Goal: Task Accomplishment & Management: Use online tool/utility

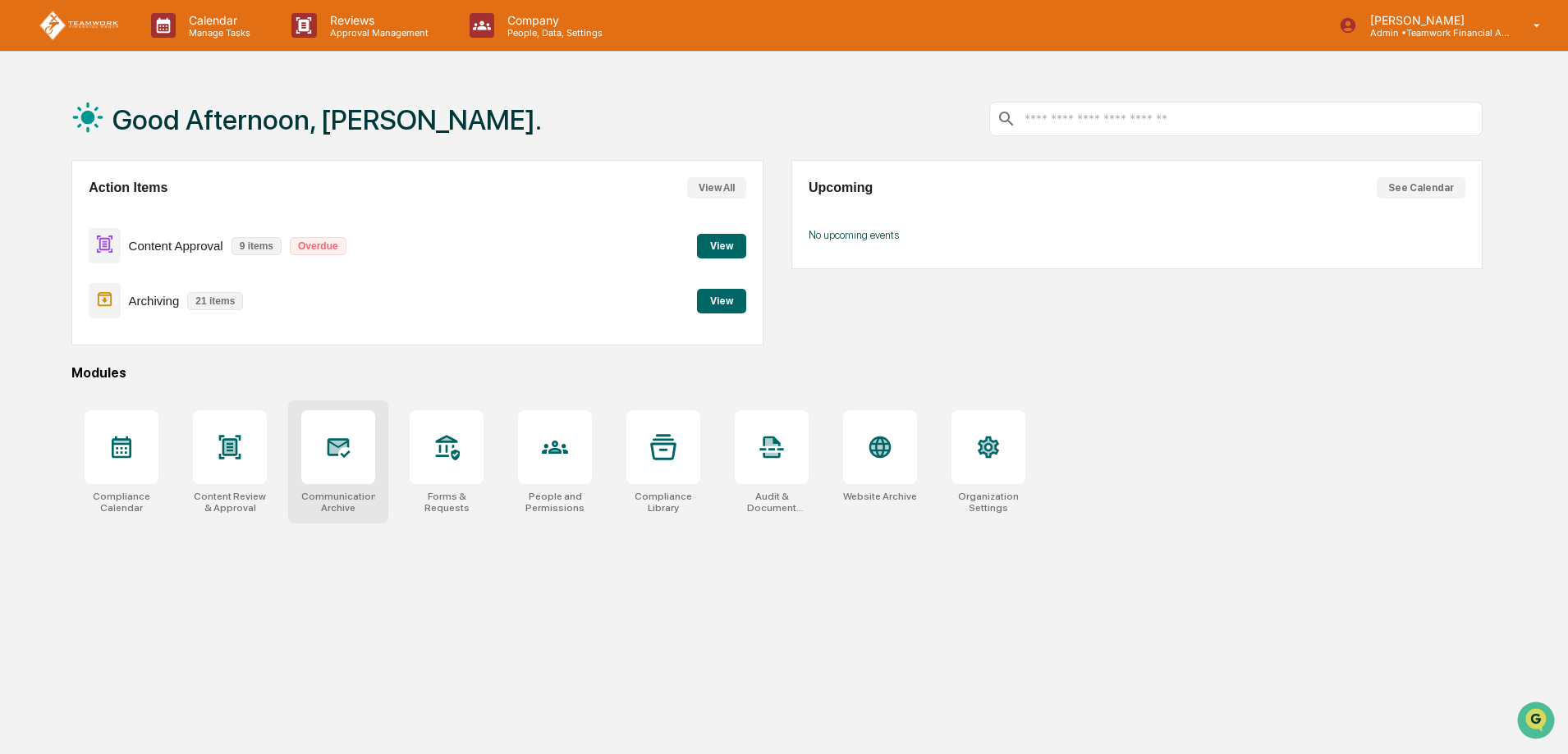
click at [347, 447] on icon at bounding box center [339, 446] width 17 height 13
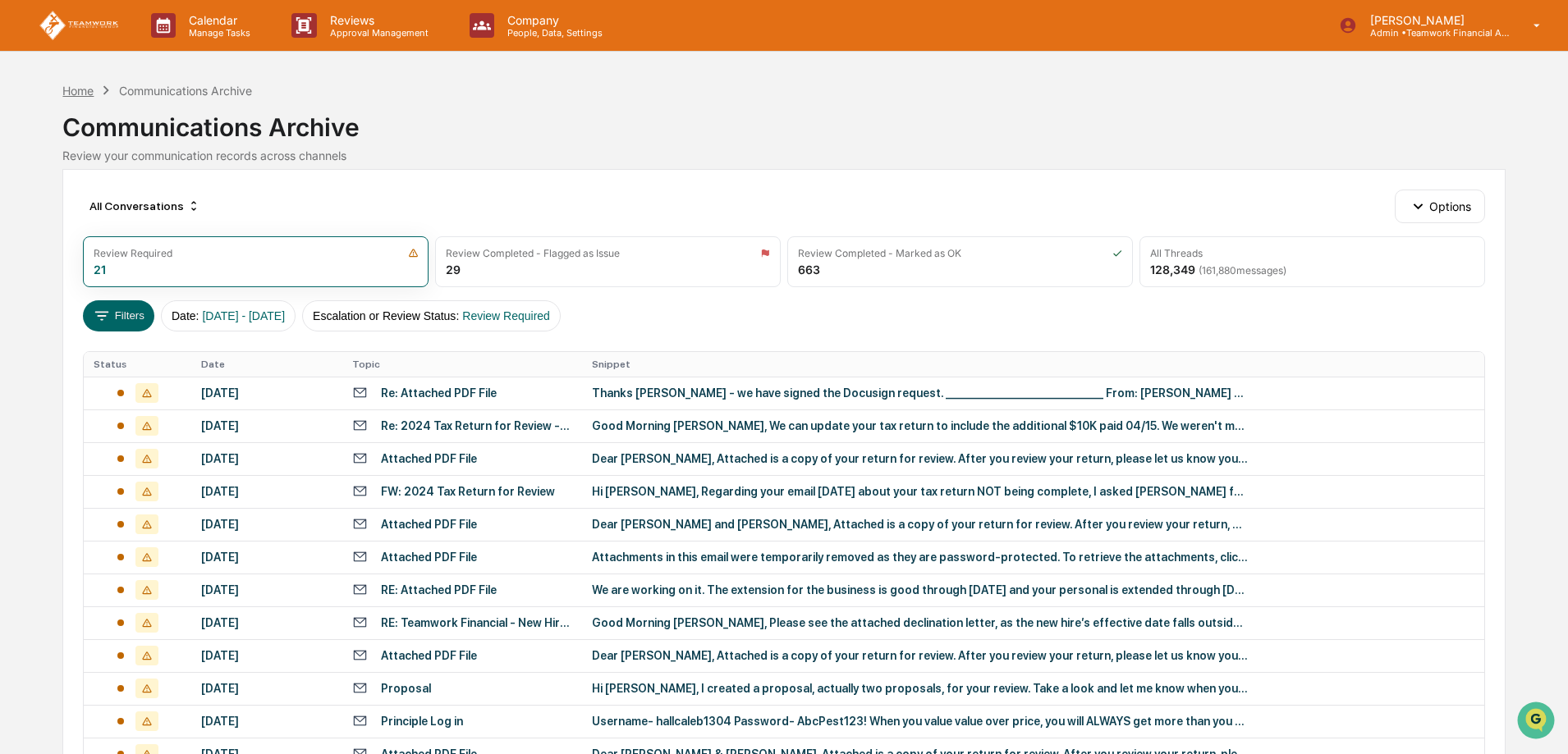
click at [89, 89] on div "Home" at bounding box center [78, 90] width 31 height 14
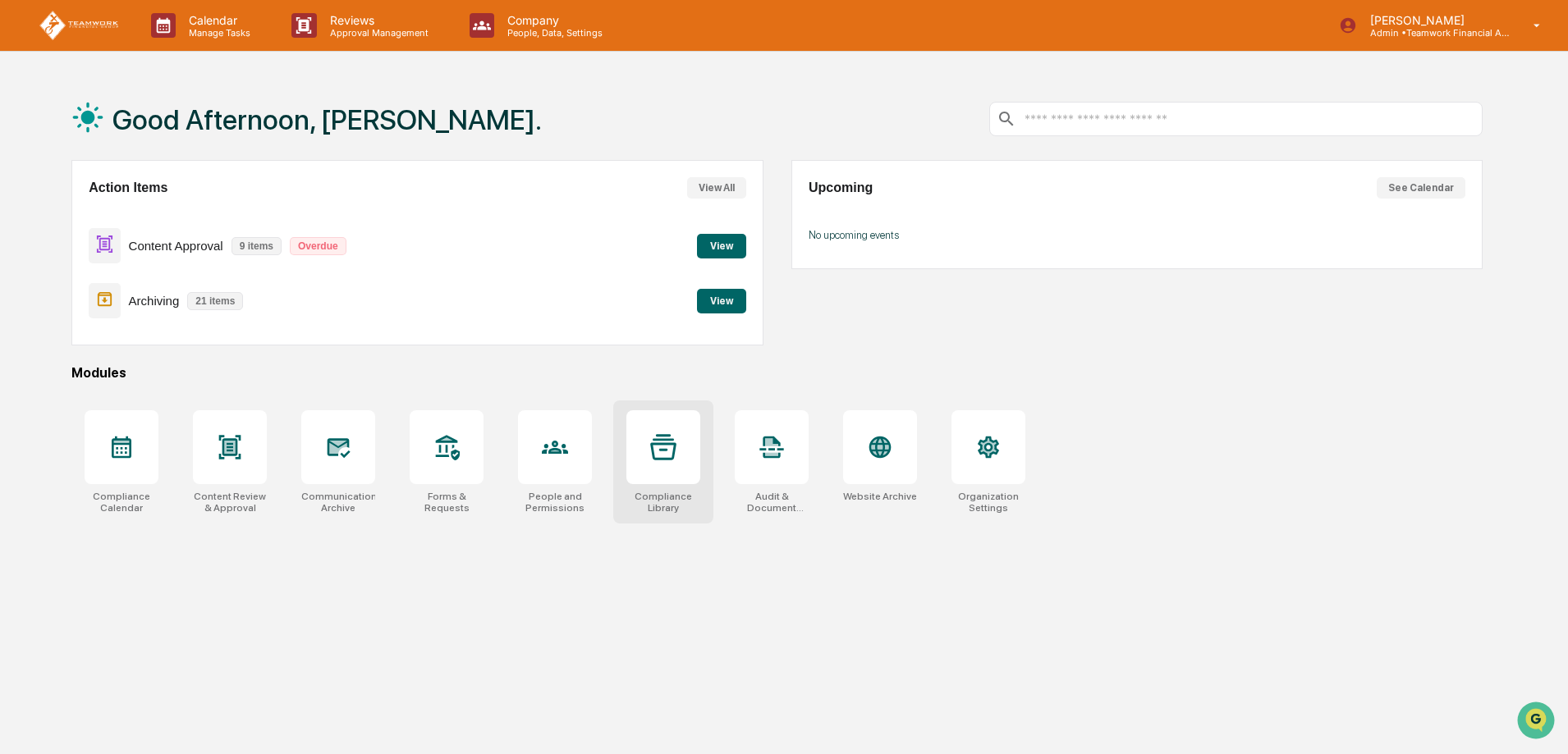
click at [675, 449] on icon at bounding box center [663, 447] width 27 height 26
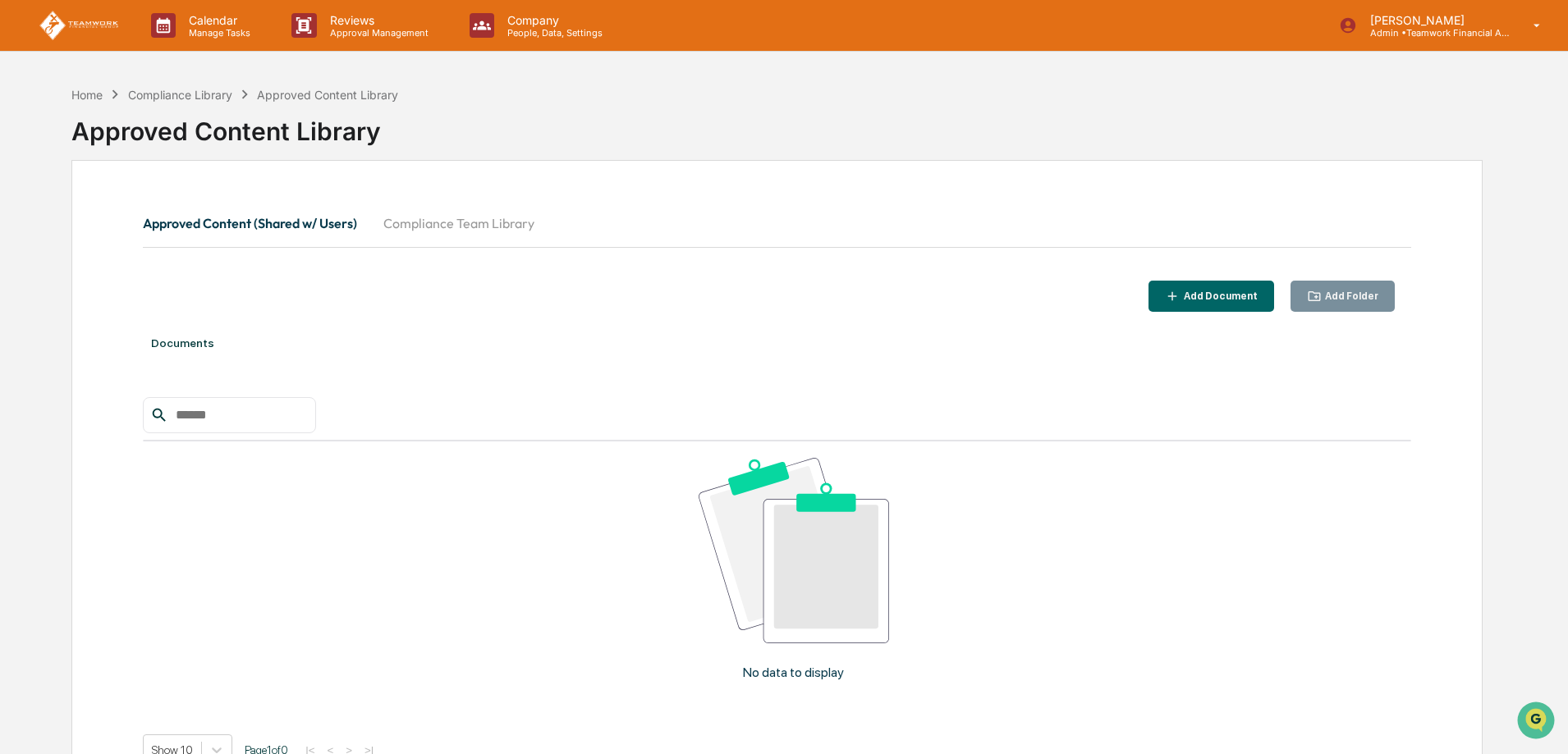
click at [479, 232] on button "Compliance Team Library" at bounding box center [458, 224] width 177 height 40
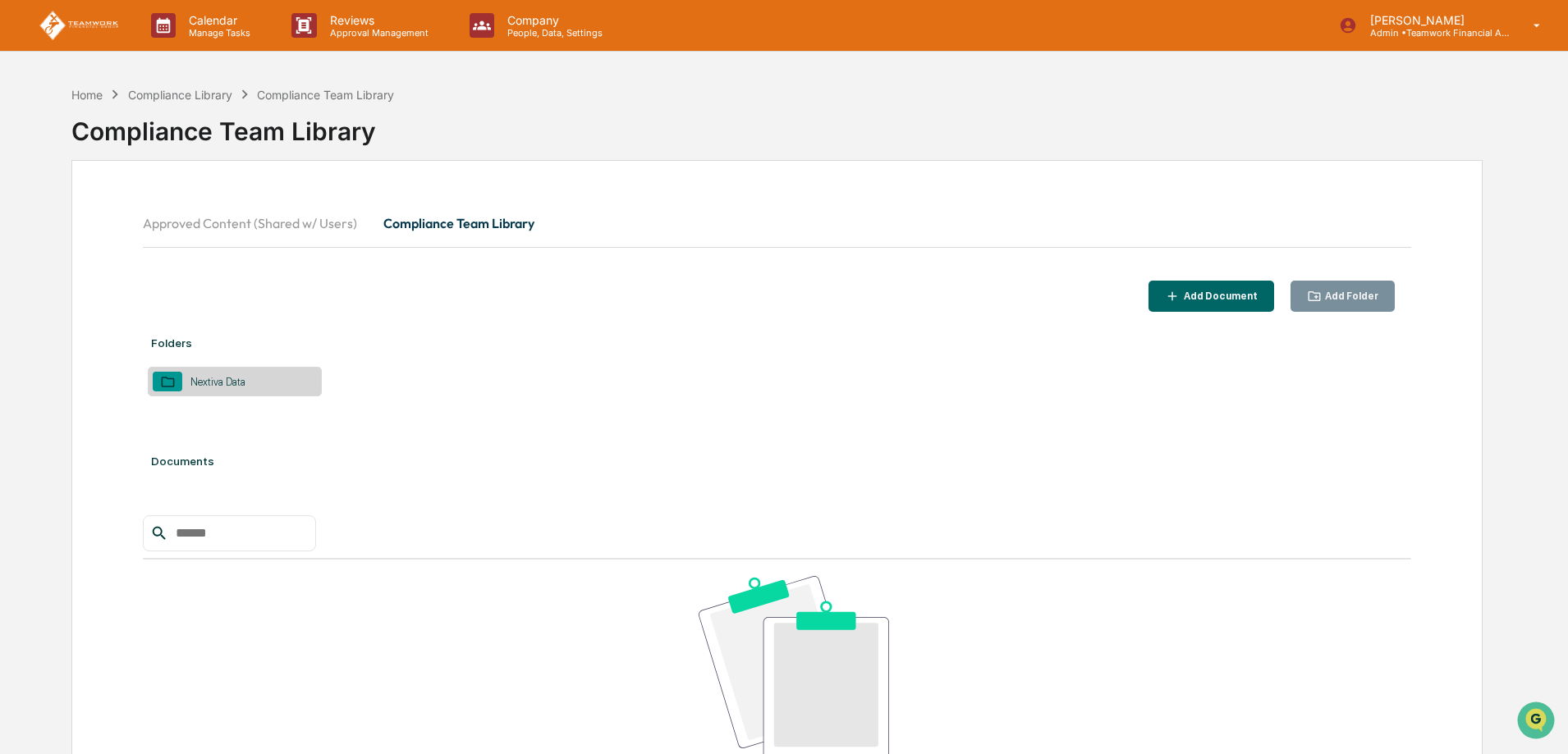
click at [269, 385] on div "Nextiva Data" at bounding box center [235, 382] width 174 height 29
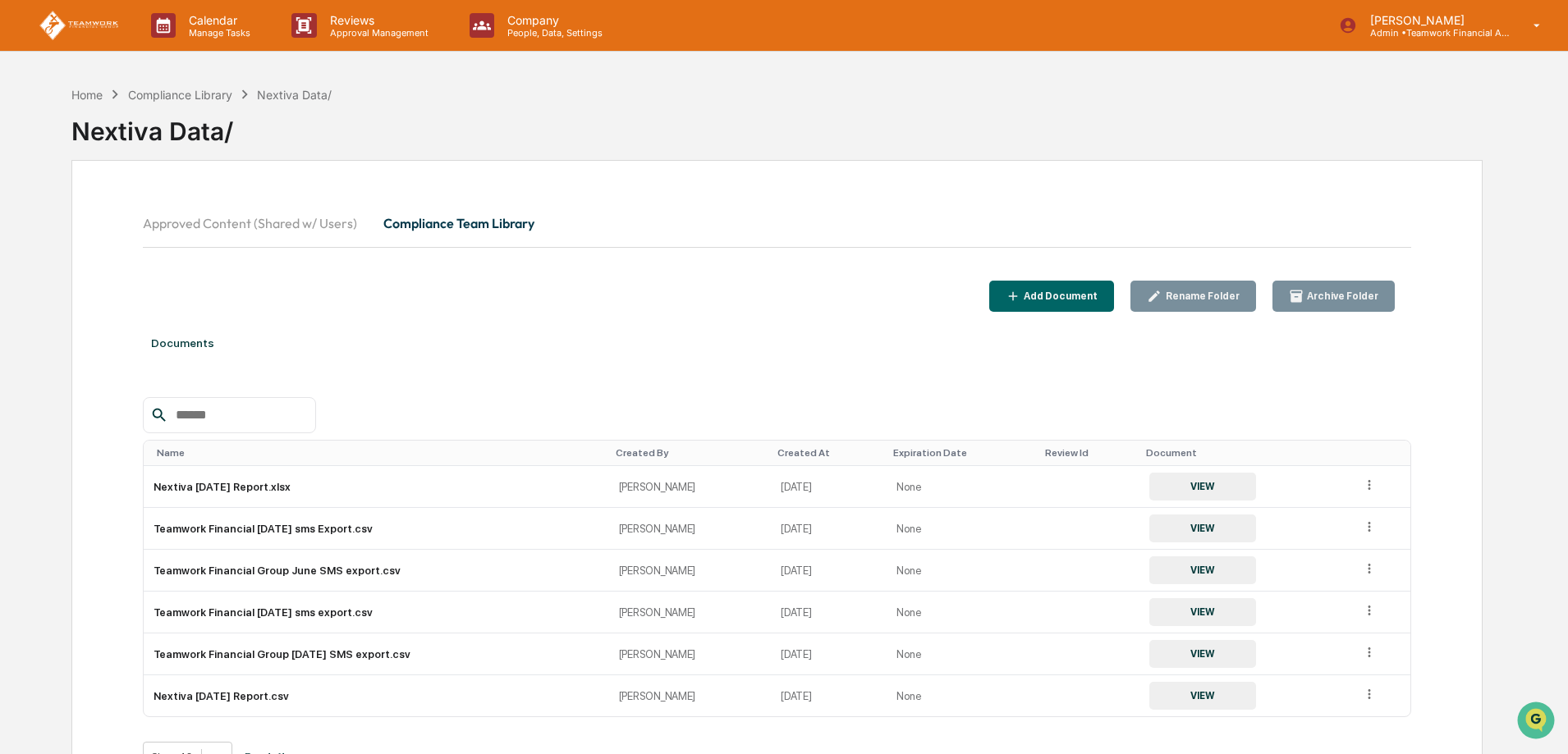
click at [1098, 297] on div "Add Document" at bounding box center [1059, 296] width 77 height 11
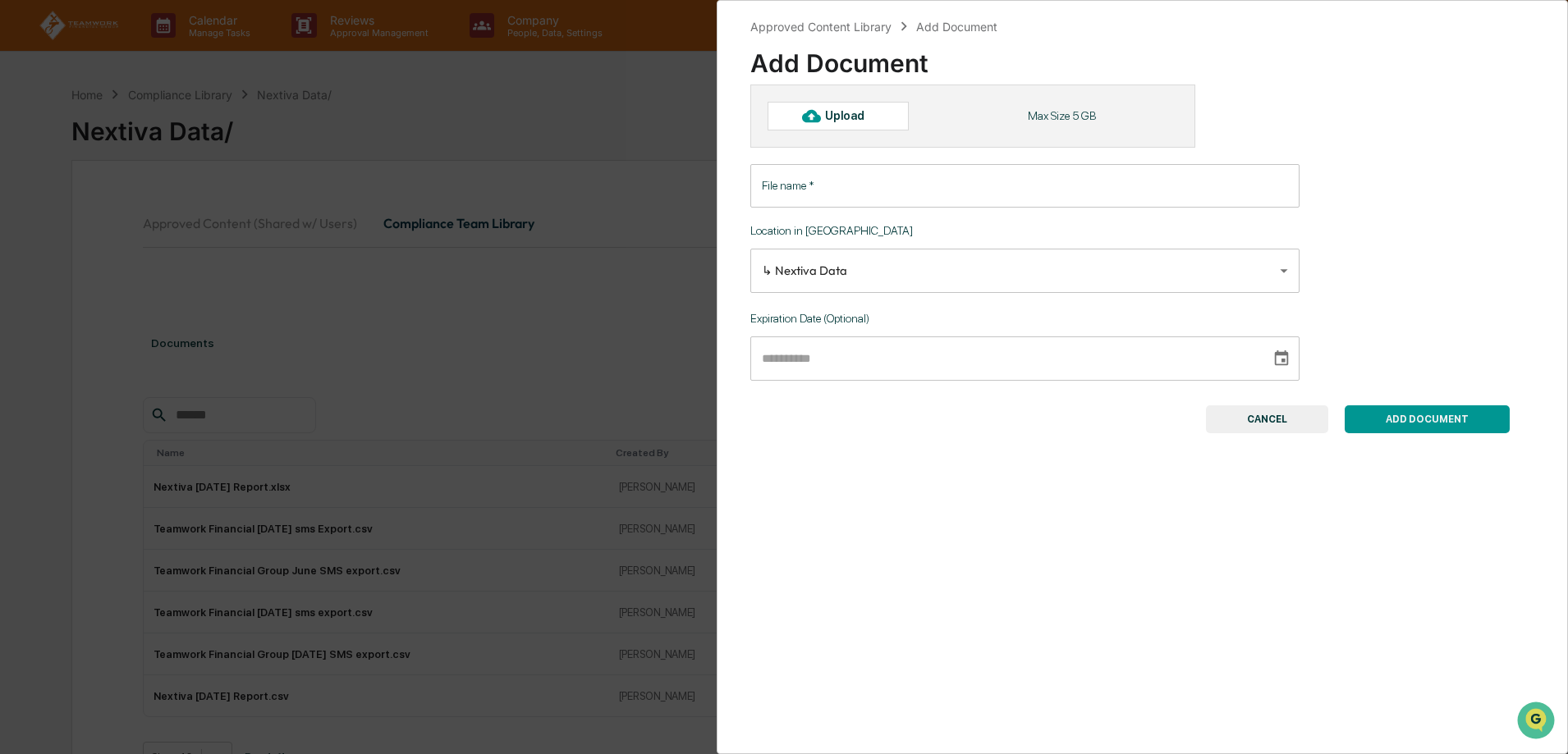
click at [889, 126] on div "Upload" at bounding box center [838, 115] width 141 height 28
type input "**********"
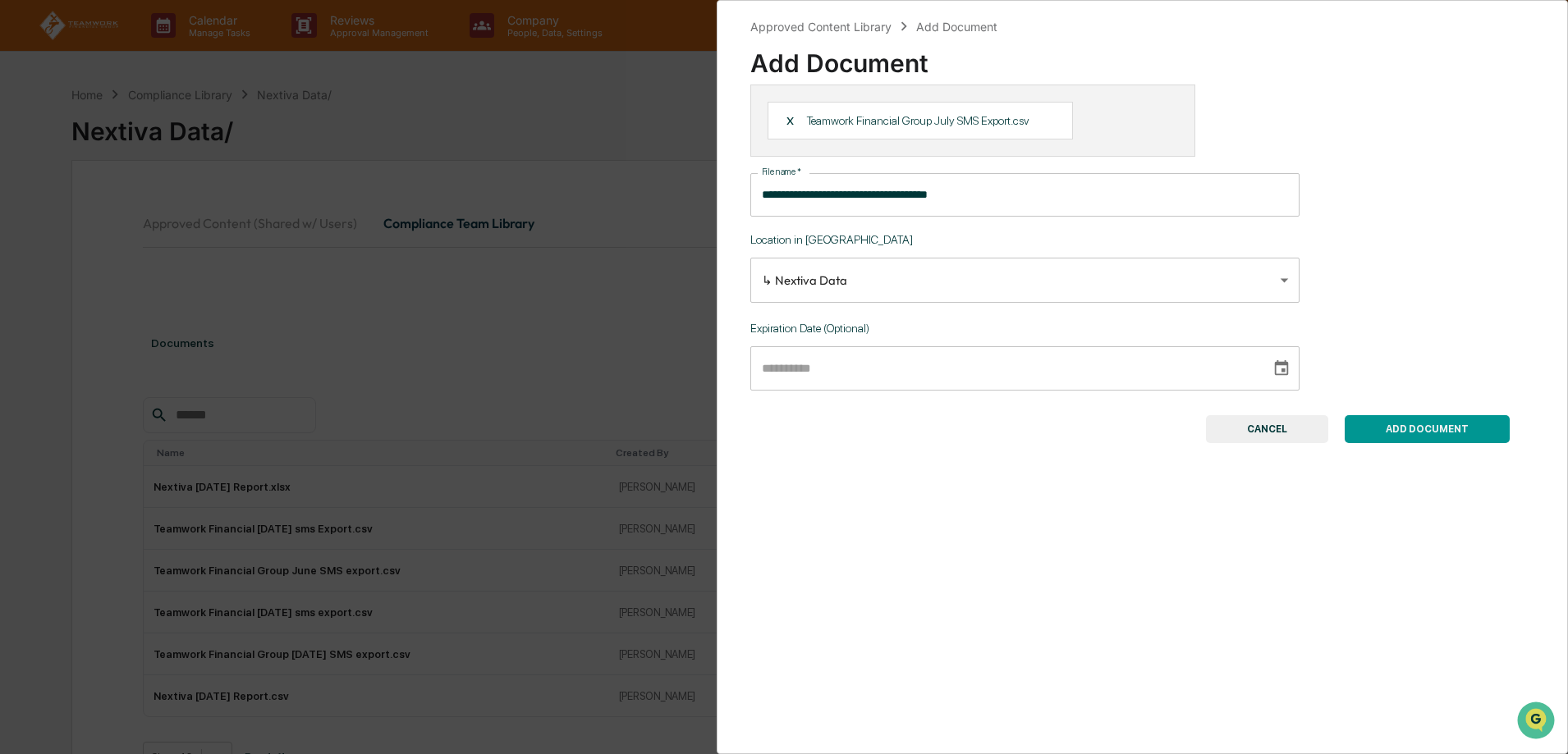
click at [1444, 422] on button "ADD DOCUMENT" at bounding box center [1427, 429] width 165 height 28
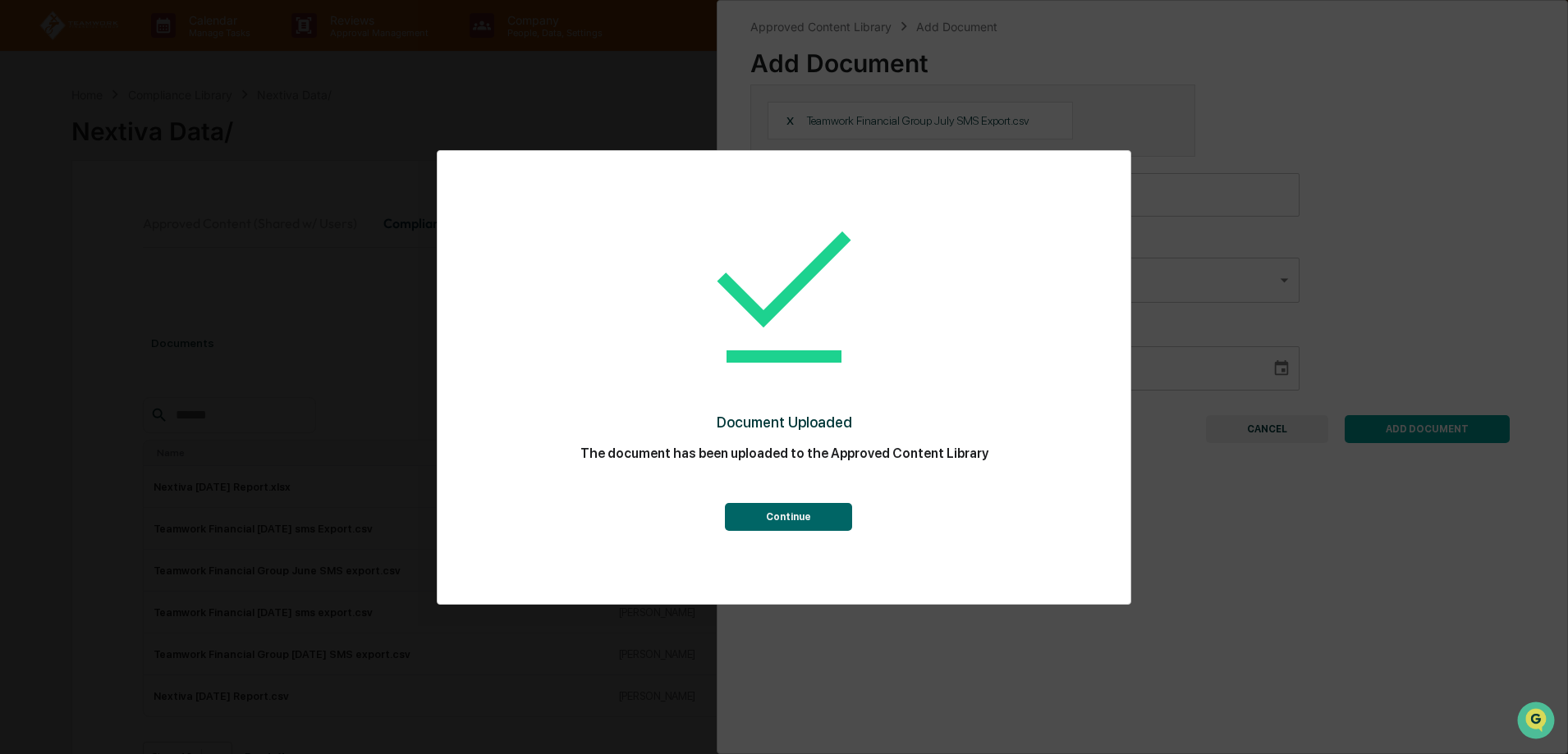
click at [789, 530] on button "Continue" at bounding box center [789, 517] width 127 height 28
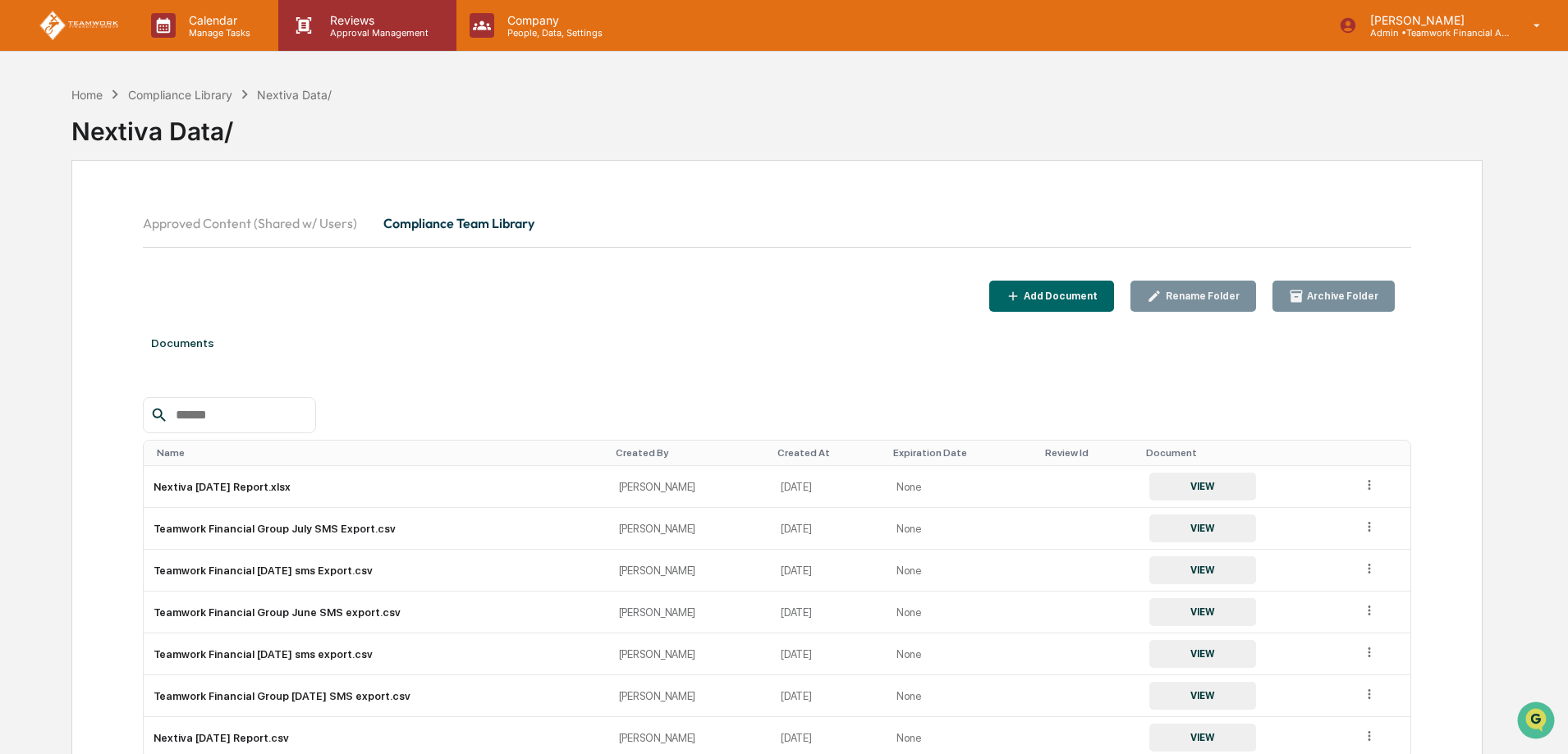
click at [345, 24] on p "Reviews" at bounding box center [376, 20] width 120 height 14
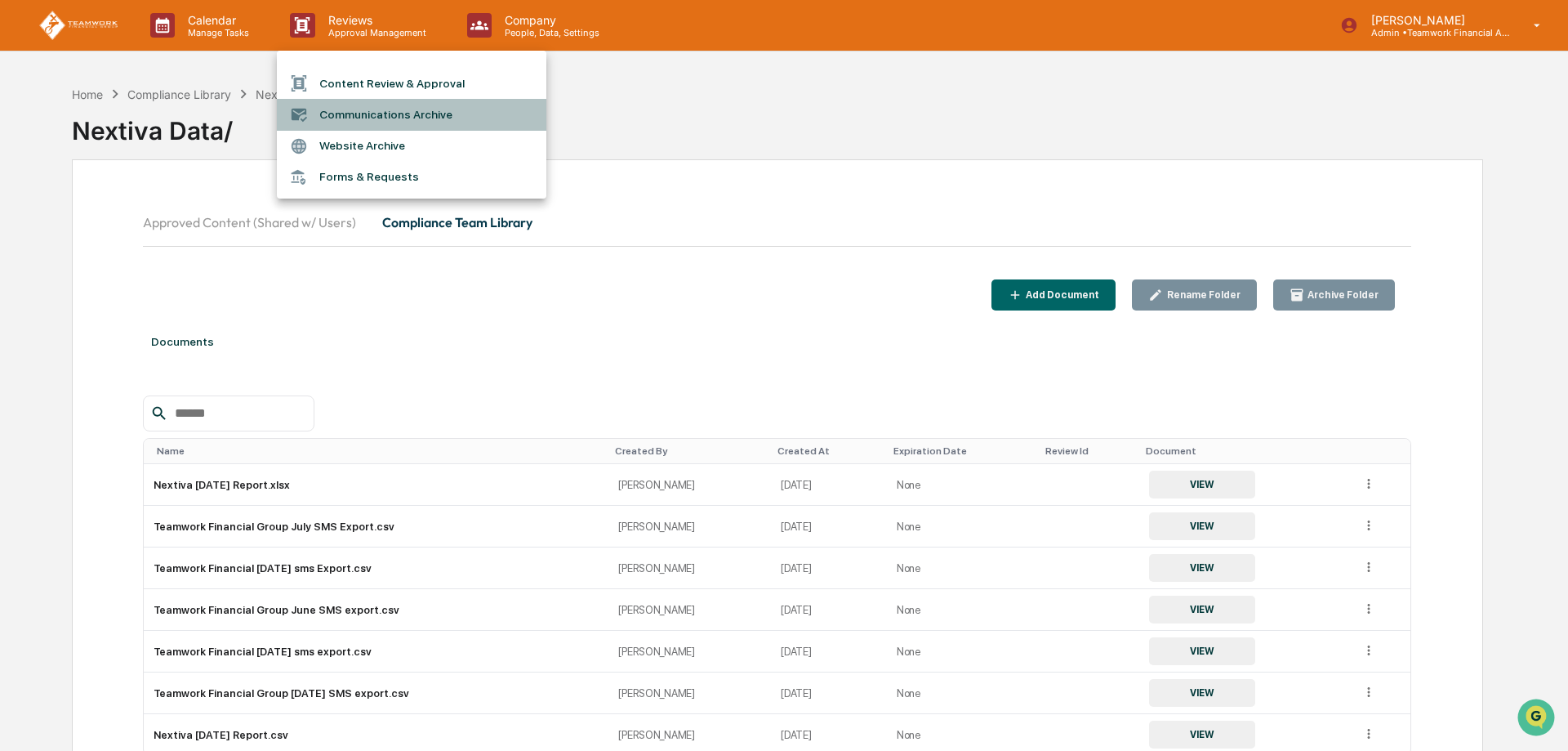
click at [382, 111] on li "Communications Archive" at bounding box center [412, 114] width 270 height 31
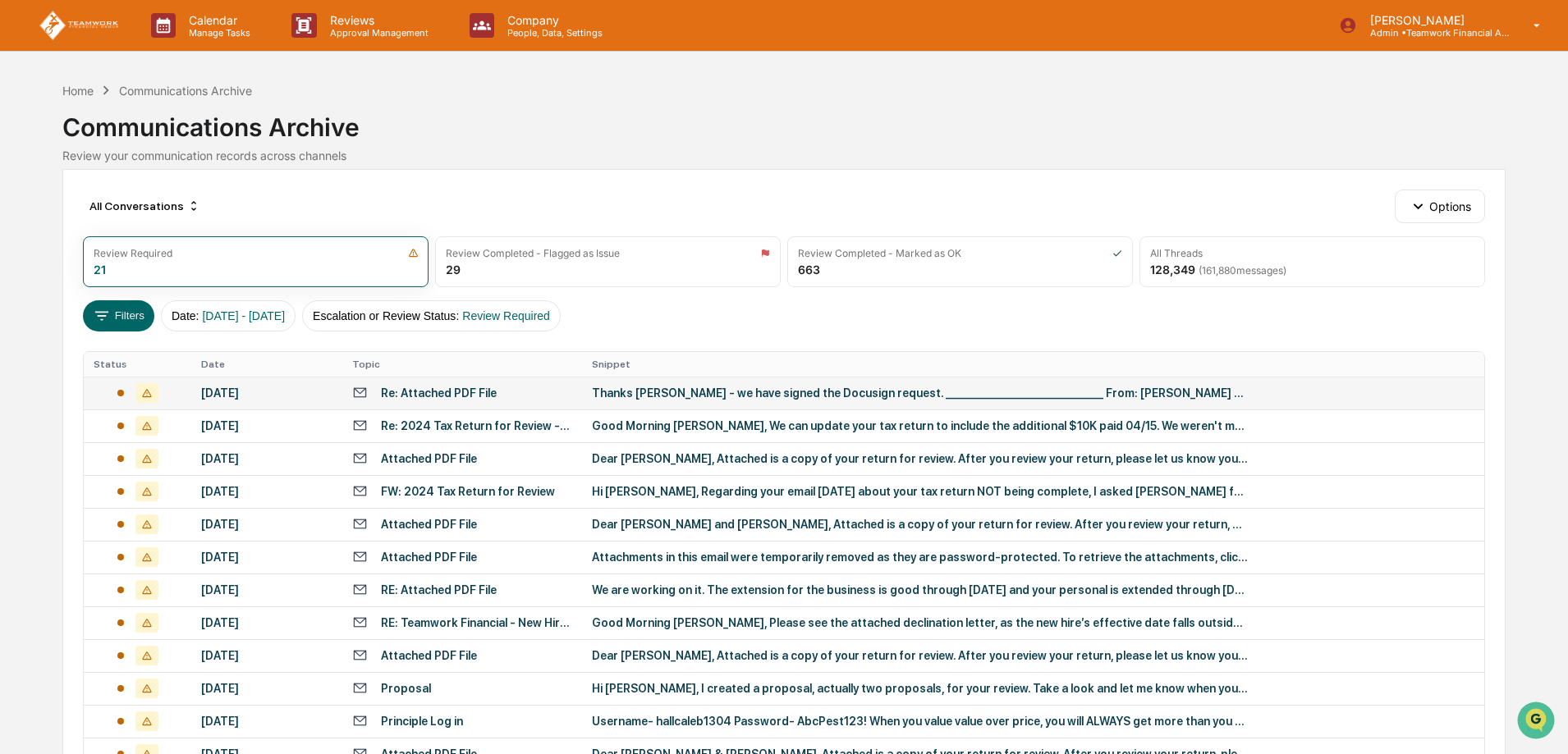
click at [431, 396] on div "Re: Attached PDF File" at bounding box center [439, 392] width 116 height 13
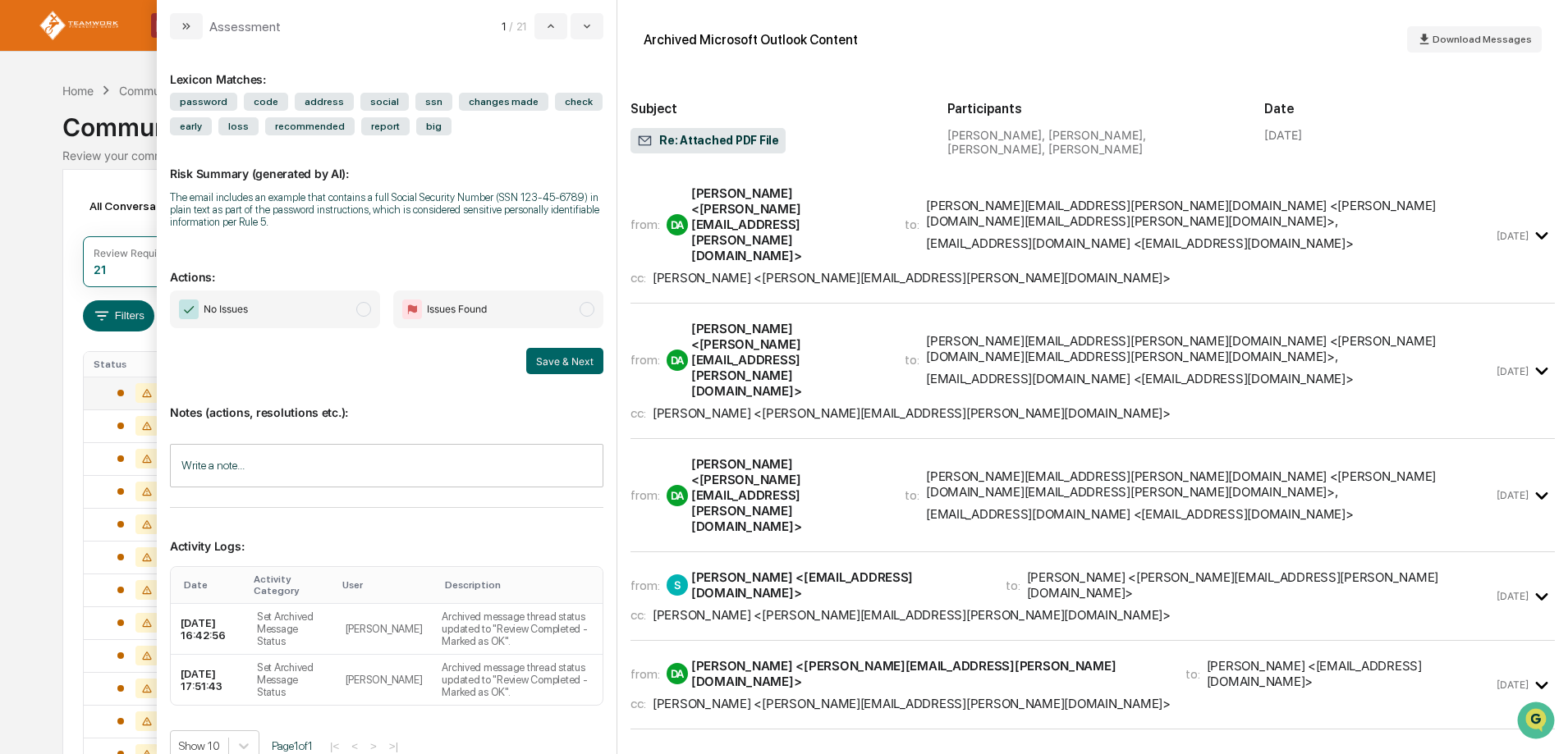
click at [350, 309] on span "No Issues" at bounding box center [275, 310] width 210 height 38
click at [556, 360] on button "Save & Next" at bounding box center [565, 361] width 77 height 27
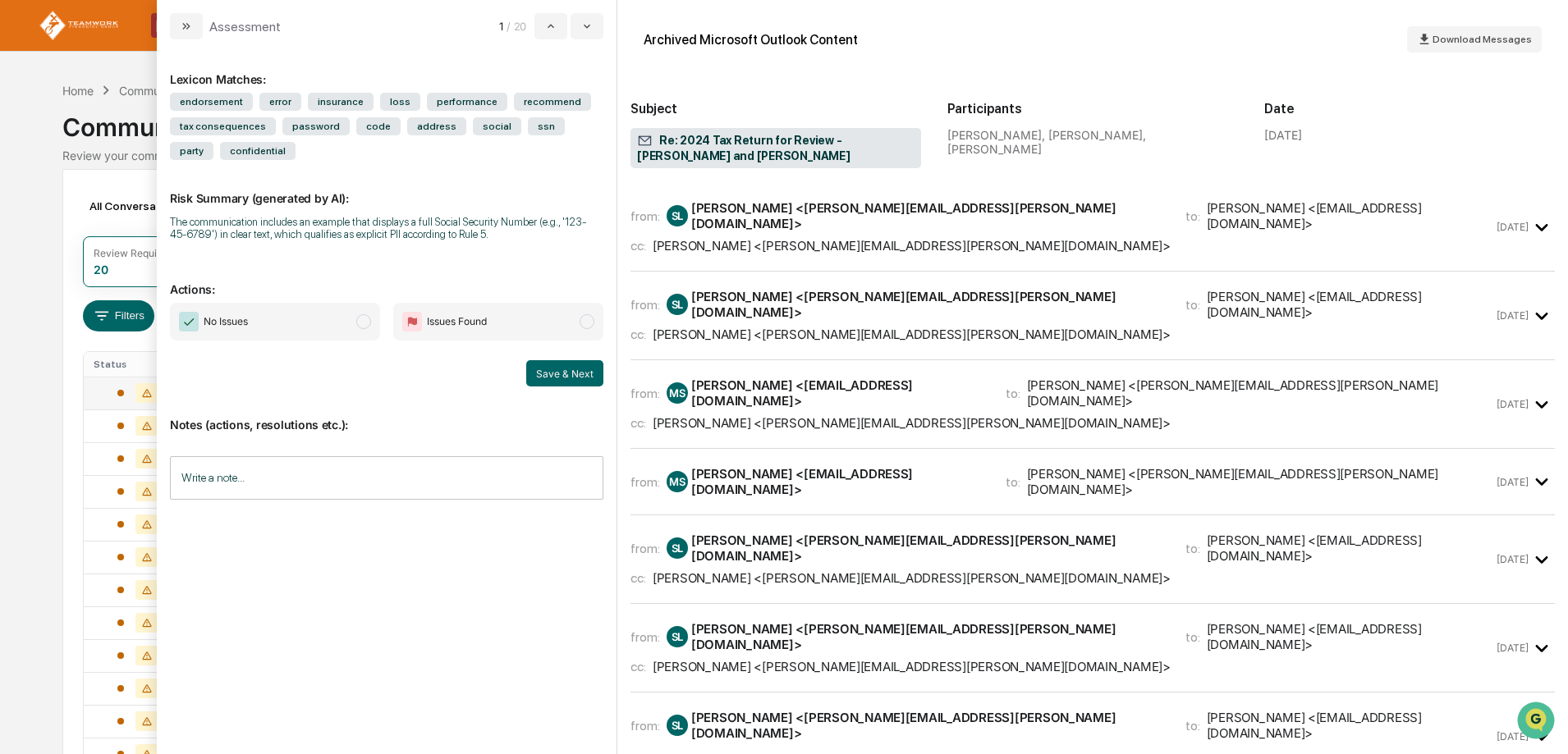
click at [368, 319] on span "modal" at bounding box center [363, 321] width 15 height 15
click at [578, 367] on button "Save & Next" at bounding box center [565, 373] width 77 height 27
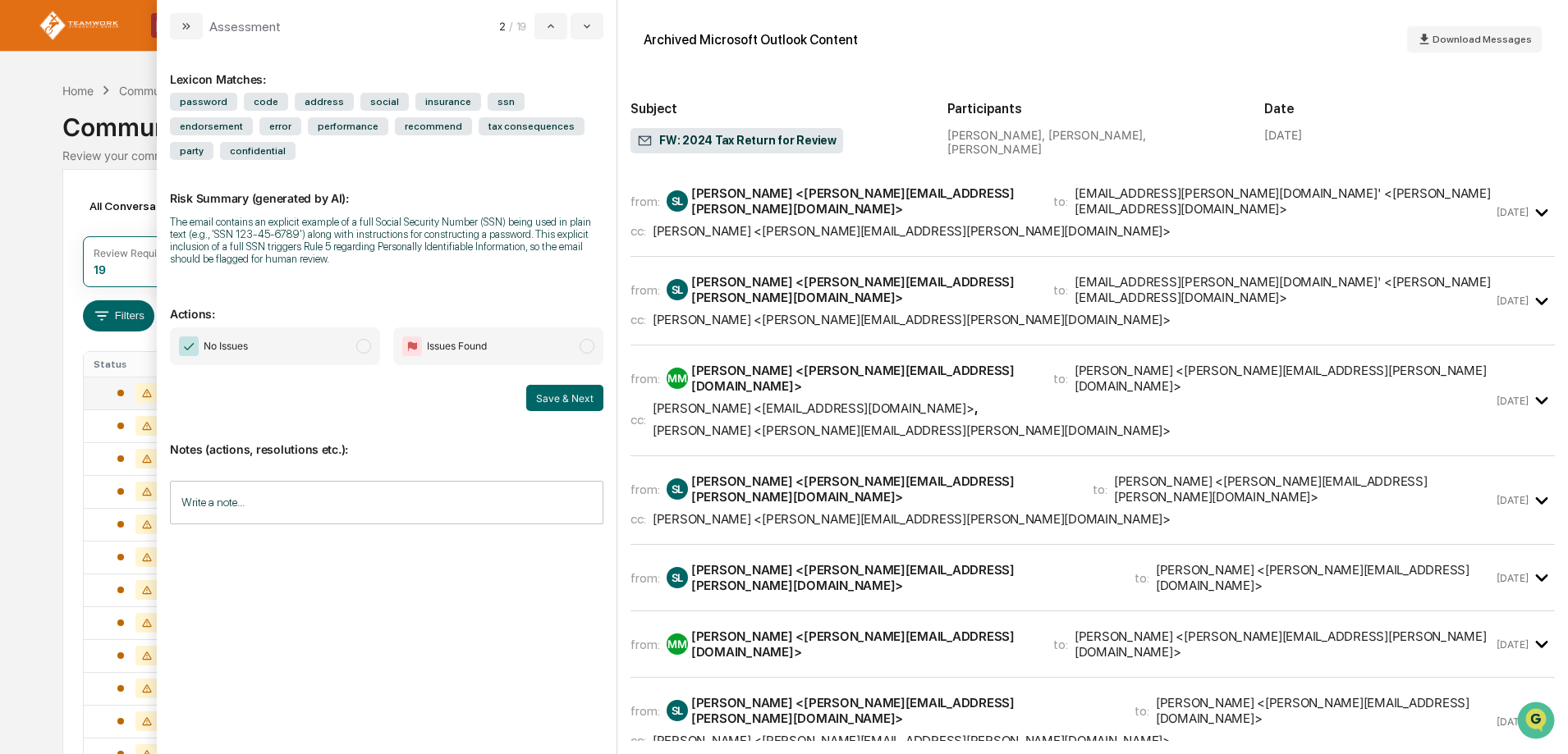
click at [361, 339] on span "modal" at bounding box center [363, 346] width 15 height 15
click at [546, 385] on button "Save & Next" at bounding box center [565, 398] width 77 height 27
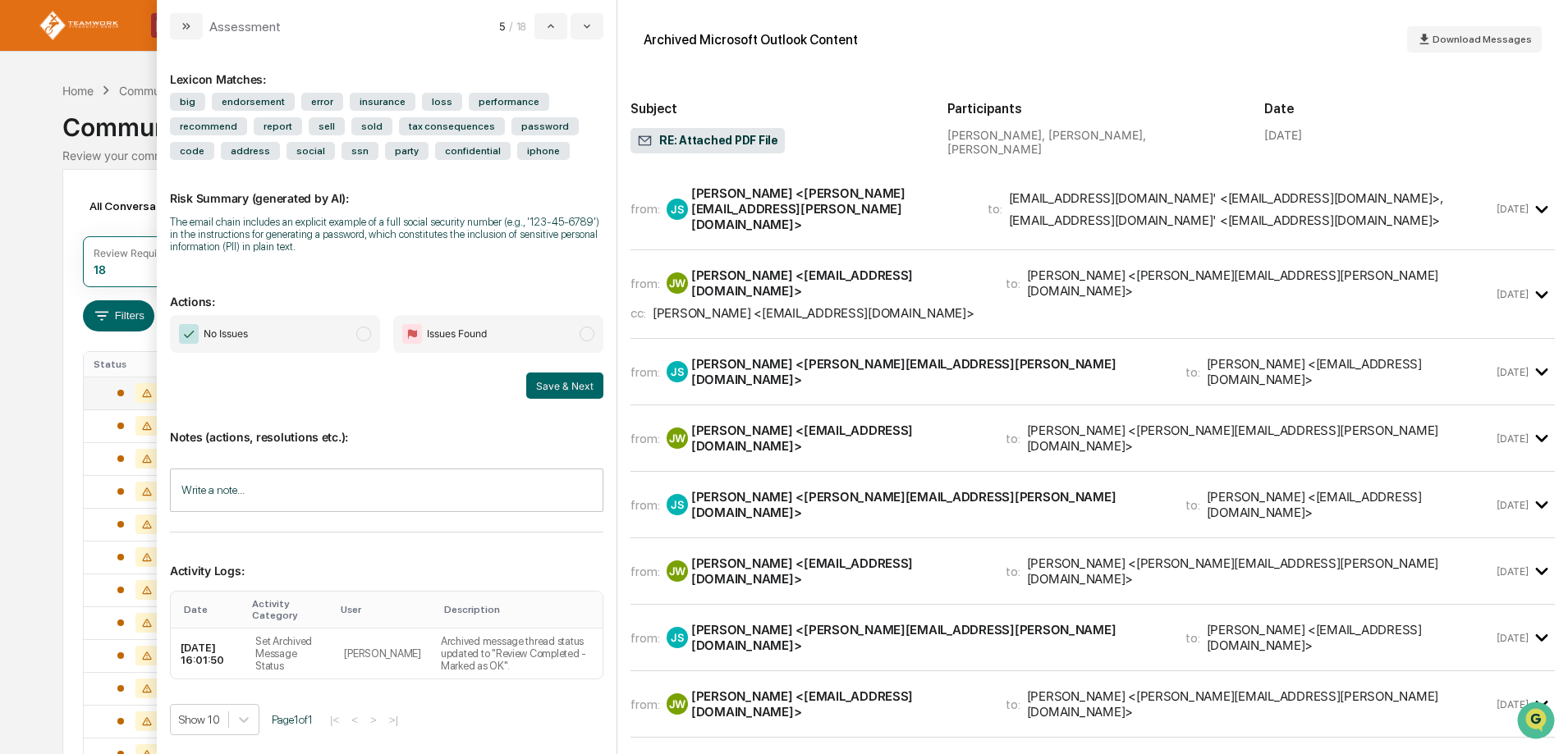
click at [361, 332] on span "modal" at bounding box center [363, 334] width 15 height 15
click at [549, 388] on button "Save & Next" at bounding box center [565, 385] width 77 height 27
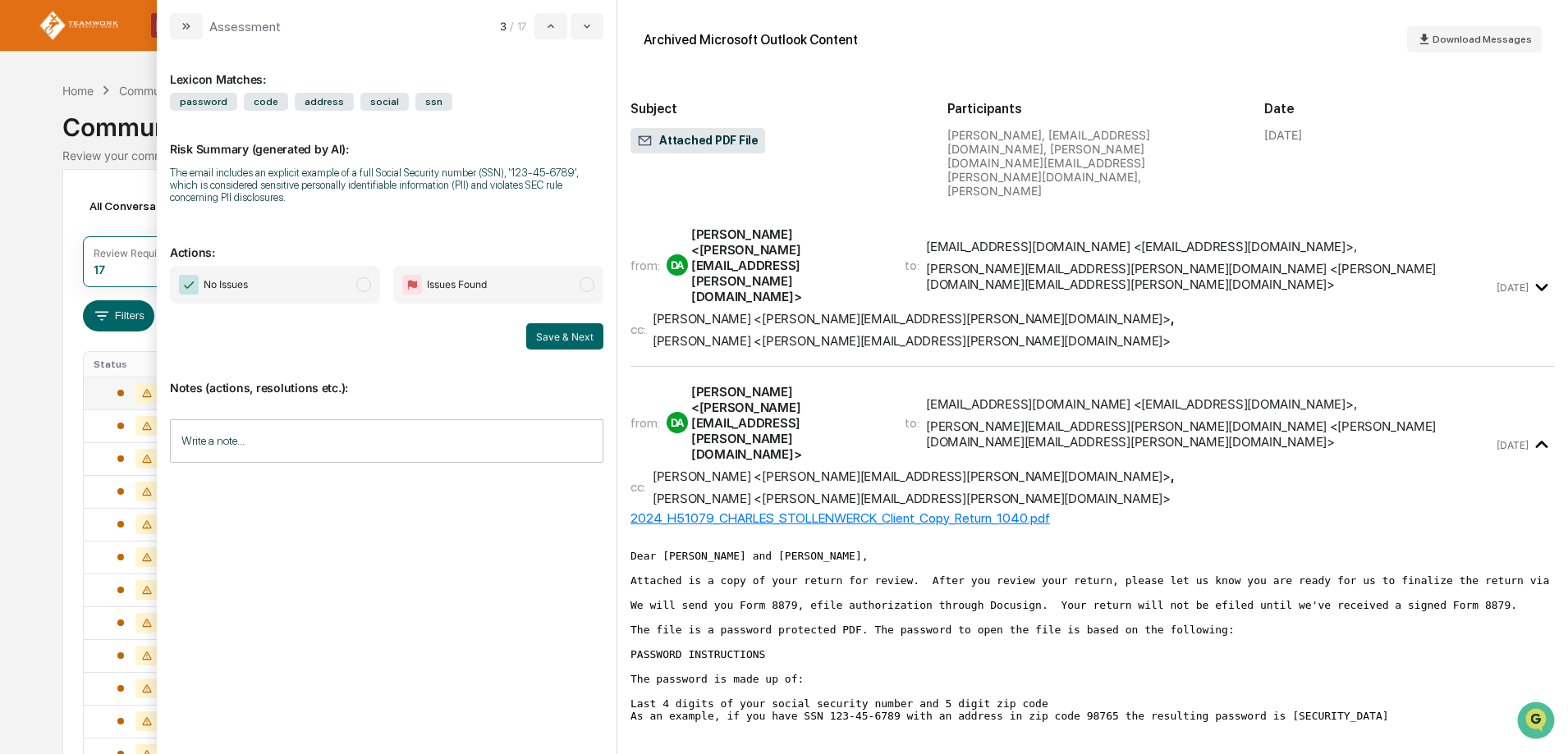
click at [365, 283] on span "modal" at bounding box center [363, 285] width 15 height 15
click at [567, 331] on button "Save & Next" at bounding box center [565, 336] width 77 height 27
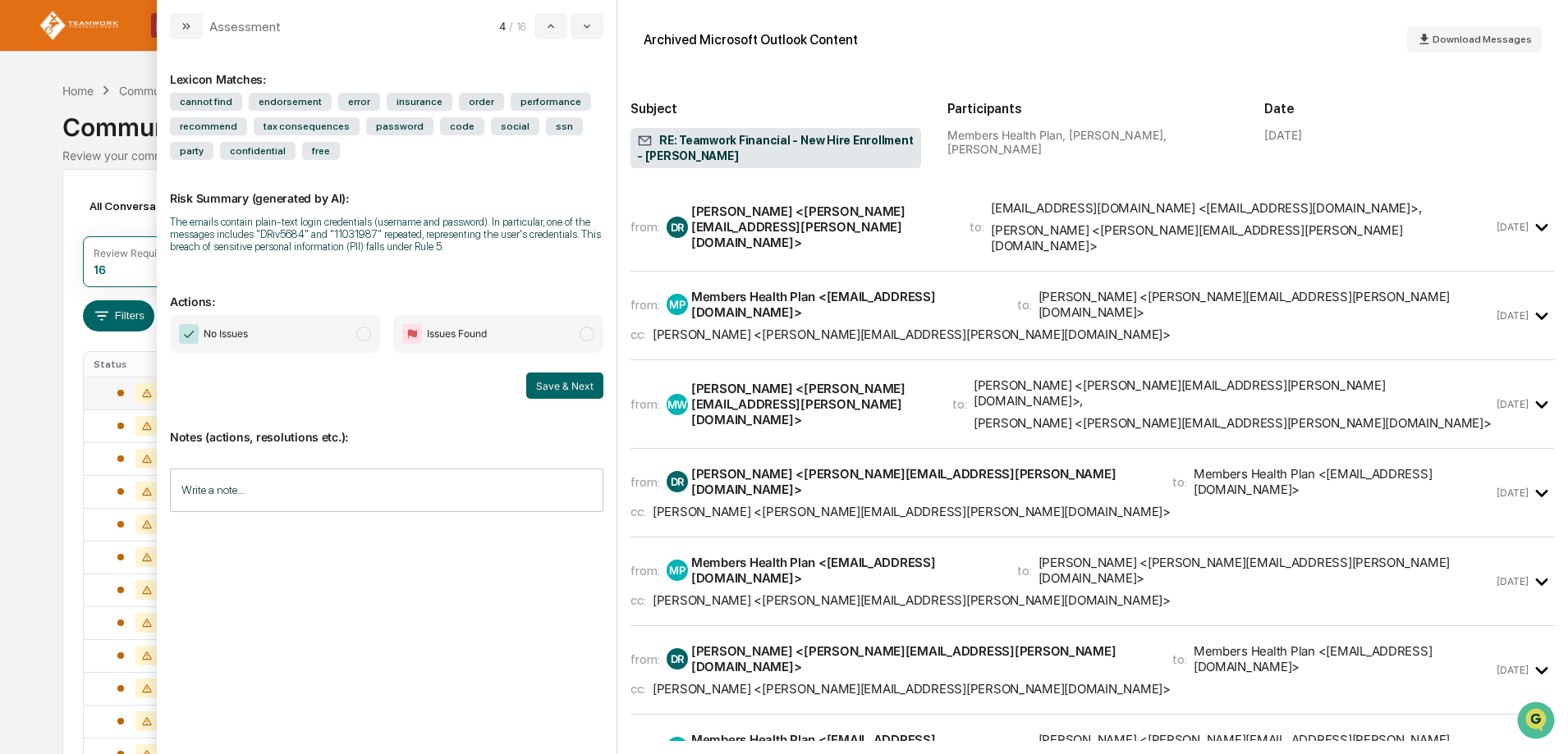
click at [365, 335] on span "modal" at bounding box center [363, 334] width 15 height 15
click at [252, 492] on input "Write a note..." at bounding box center [387, 490] width 434 height 44
click at [587, 626] on button "Save" at bounding box center [581, 625] width 44 height 27
click at [561, 389] on button "Save & Next" at bounding box center [565, 385] width 77 height 27
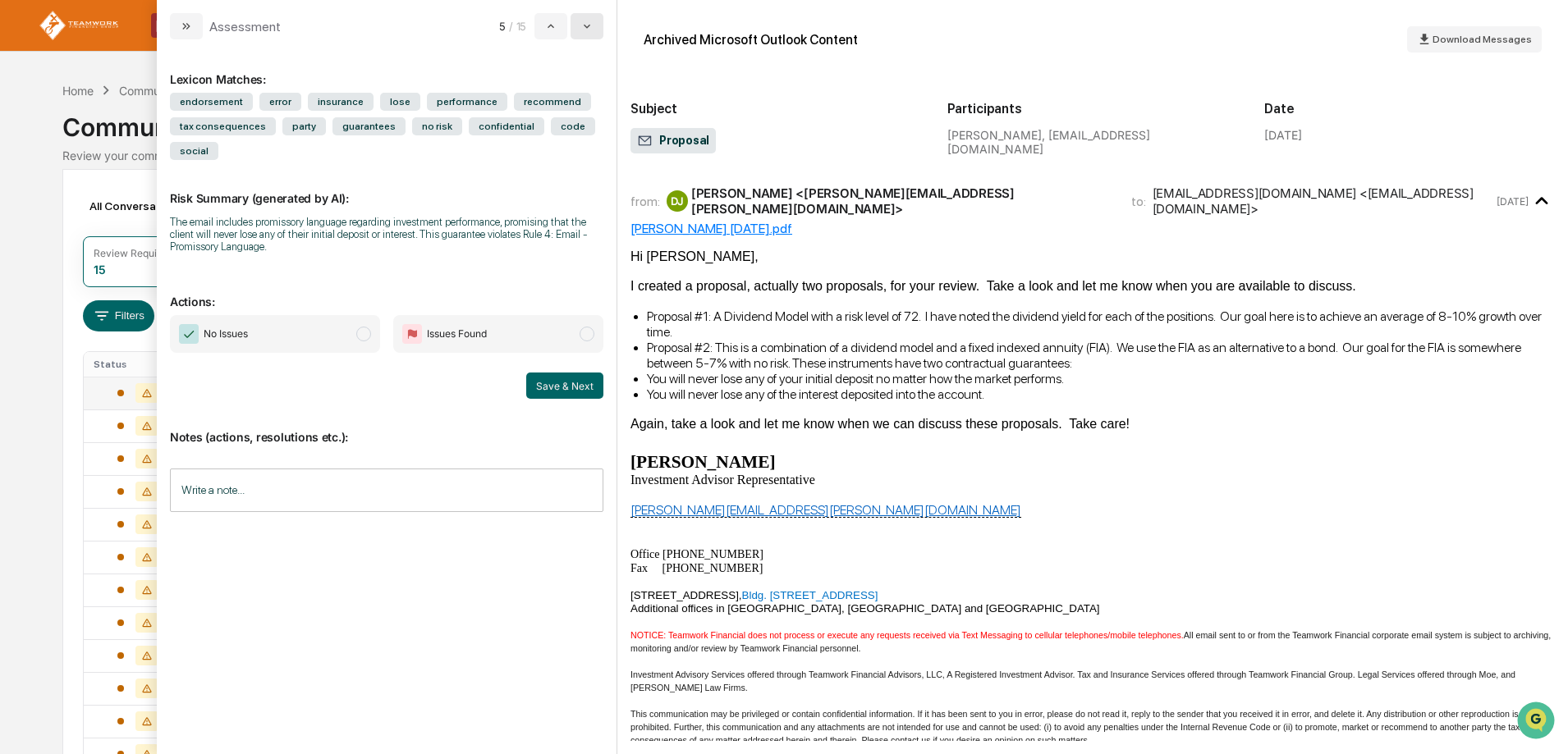
click at [588, 17] on button "modal" at bounding box center [587, 26] width 33 height 27
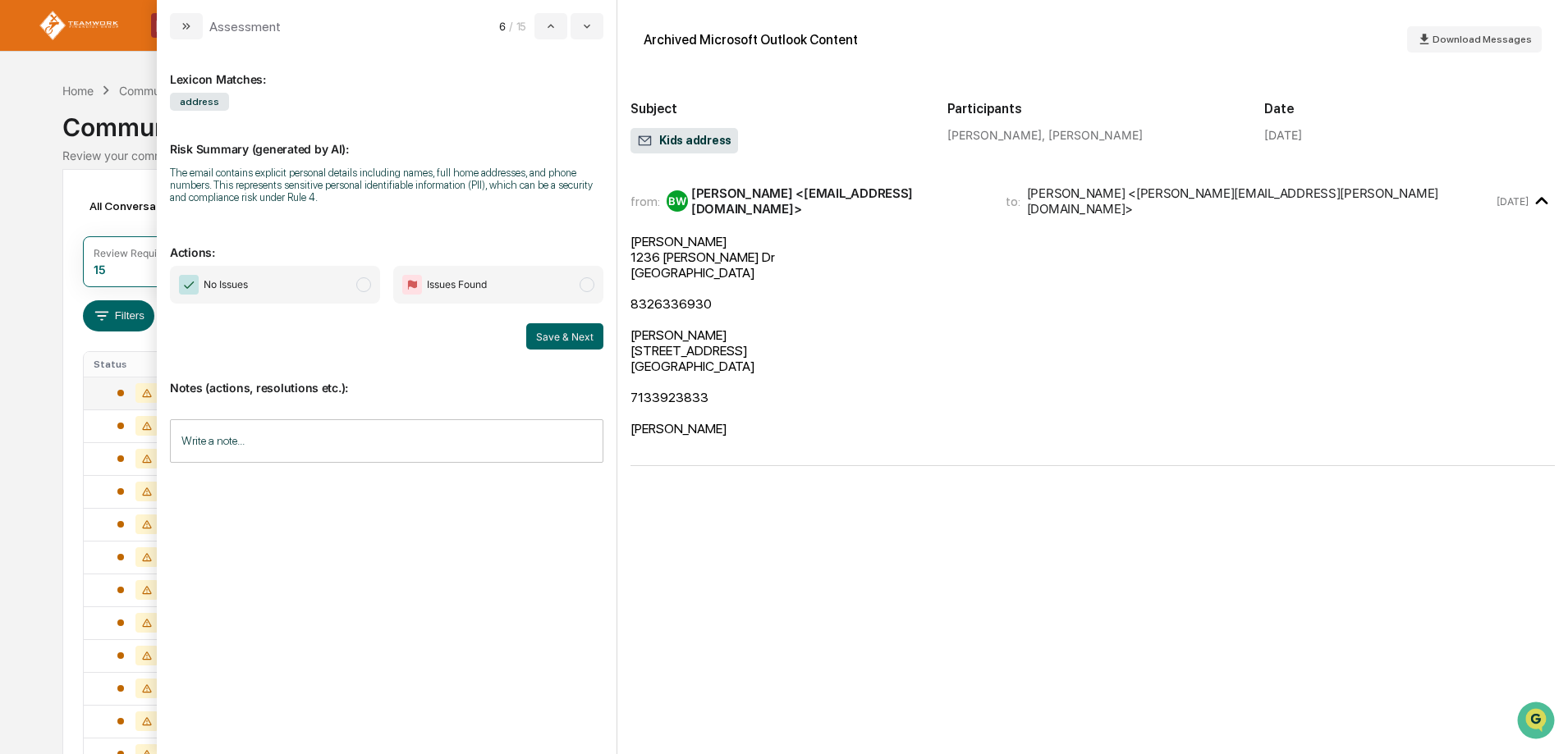
click at [360, 284] on span "modal" at bounding box center [363, 285] width 15 height 15
click at [558, 332] on button "Save & Next" at bounding box center [565, 336] width 77 height 27
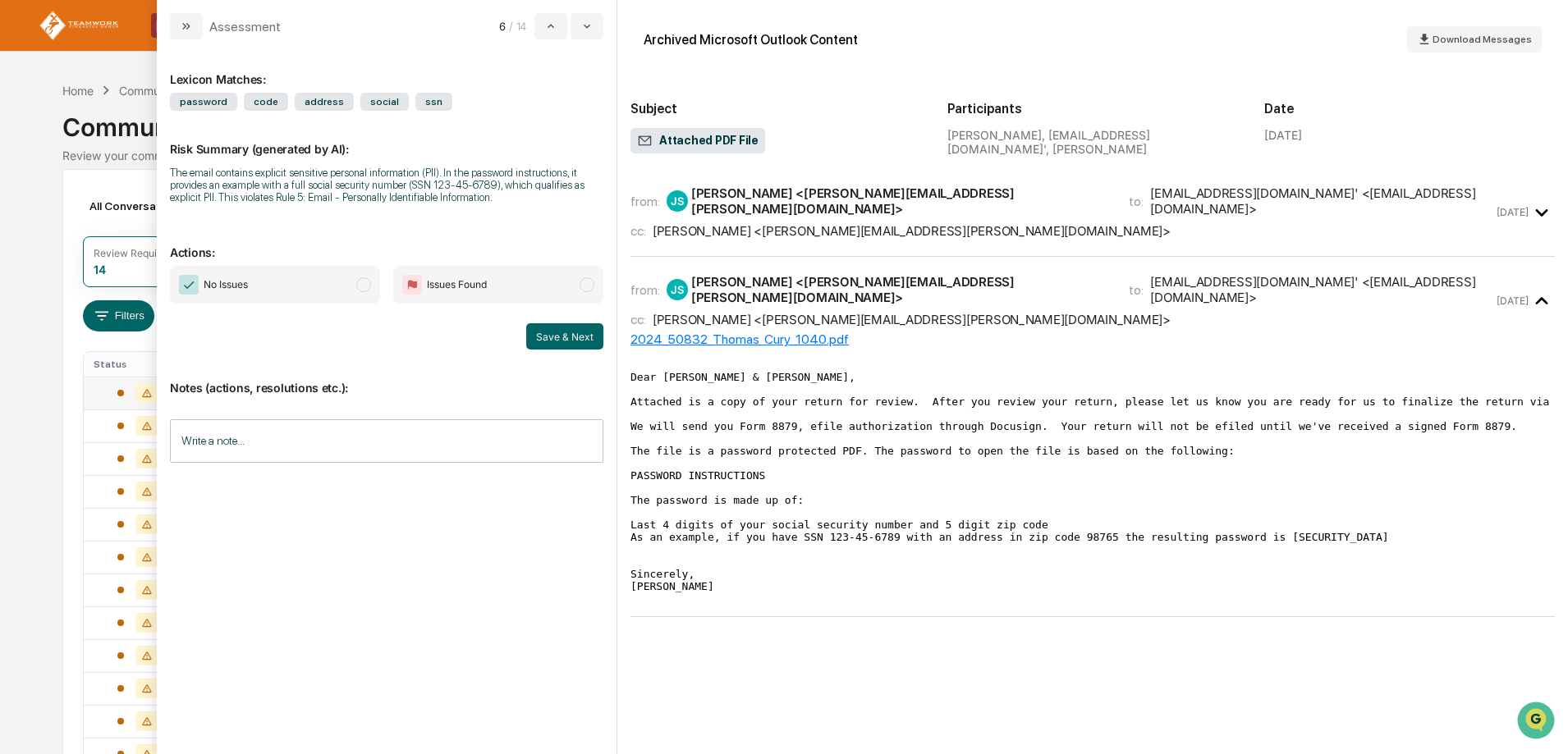
click at [360, 285] on span "modal" at bounding box center [363, 285] width 15 height 15
click at [541, 334] on button "Save & Next" at bounding box center [565, 336] width 77 height 27
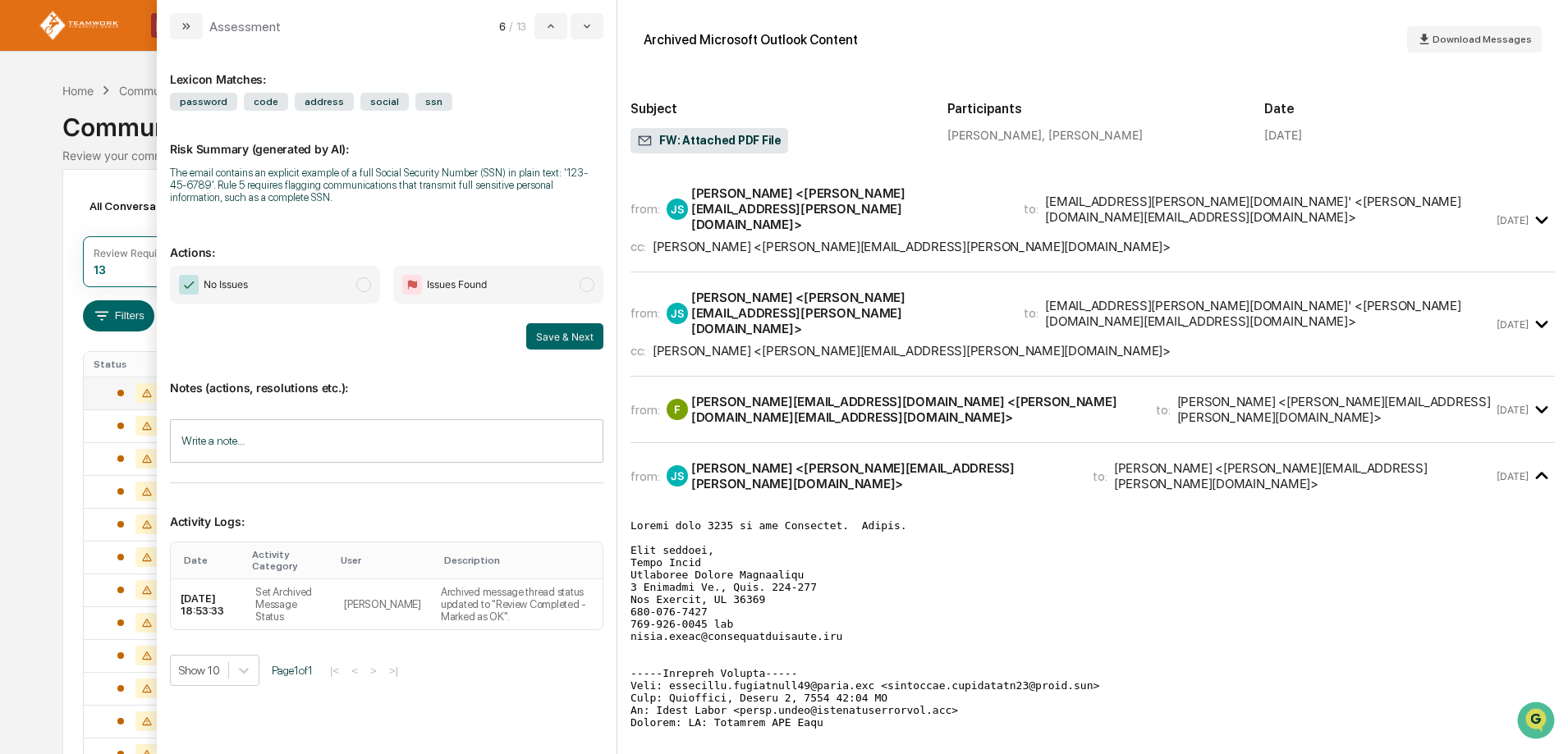
click at [363, 287] on span "modal" at bounding box center [363, 285] width 15 height 15
click at [563, 339] on button "Save & Next" at bounding box center [565, 336] width 77 height 27
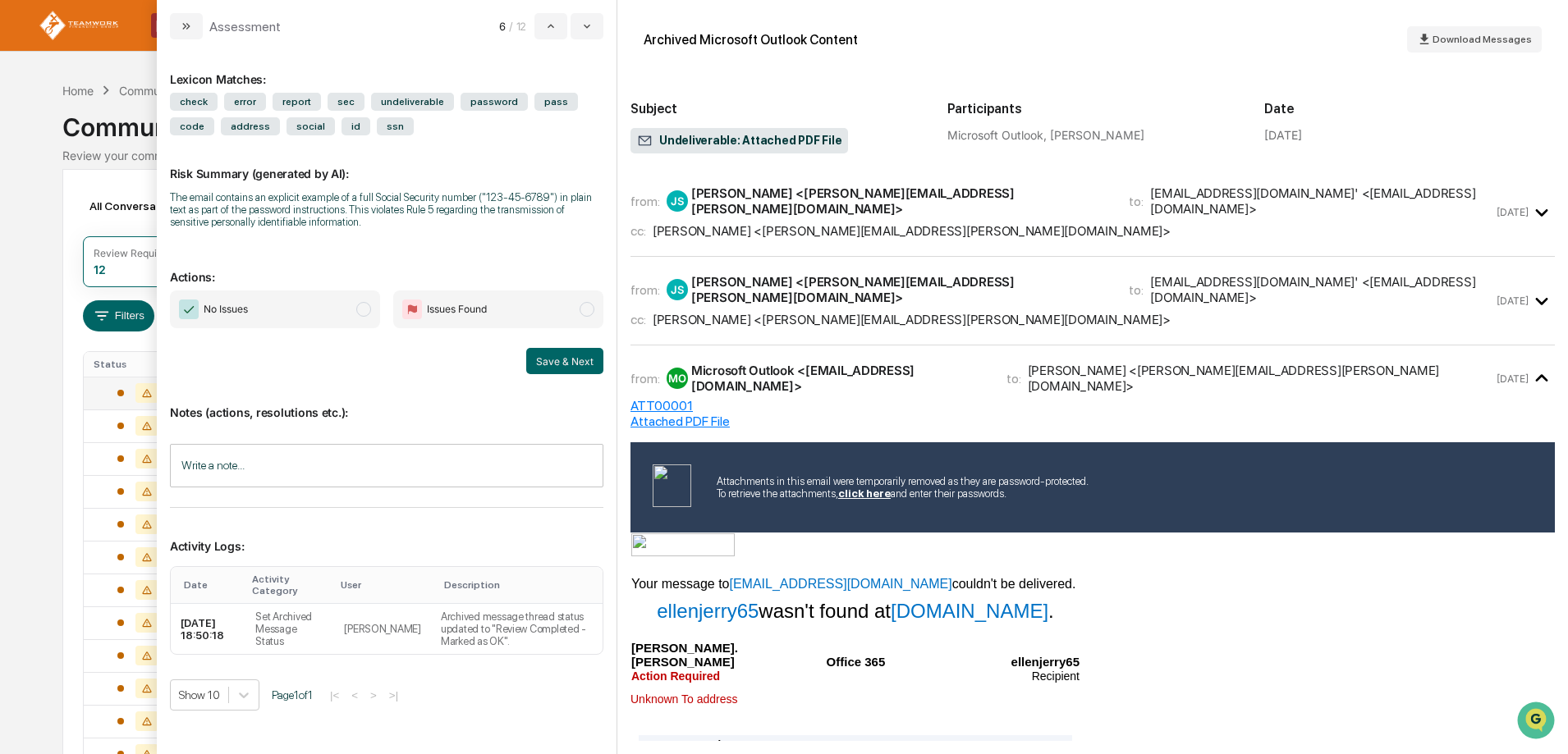
click at [361, 310] on span "modal" at bounding box center [363, 309] width 15 height 15
click at [560, 356] on button "Save & Next" at bounding box center [565, 361] width 77 height 27
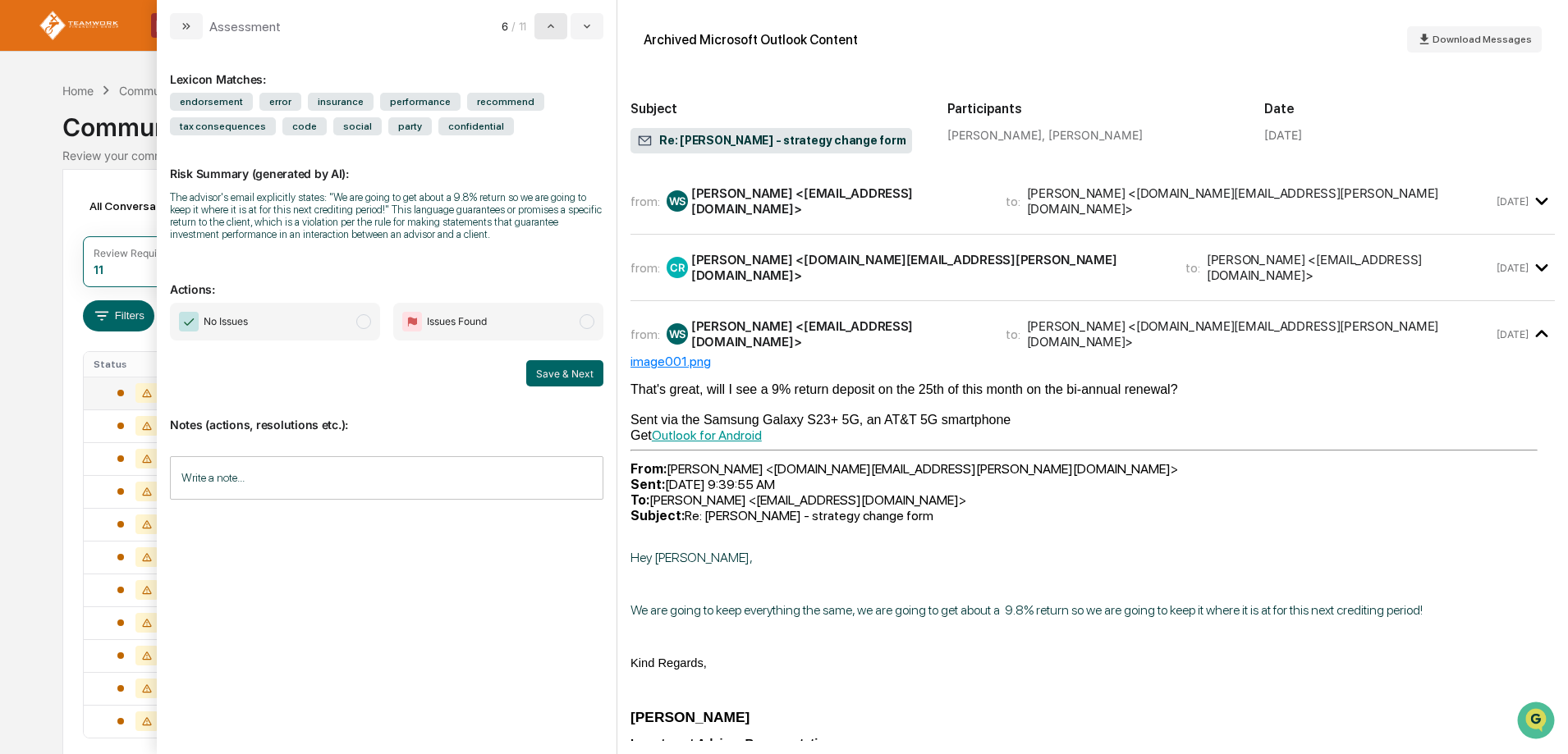
click at [548, 28] on icon "modal" at bounding box center [550, 26] width 13 height 13
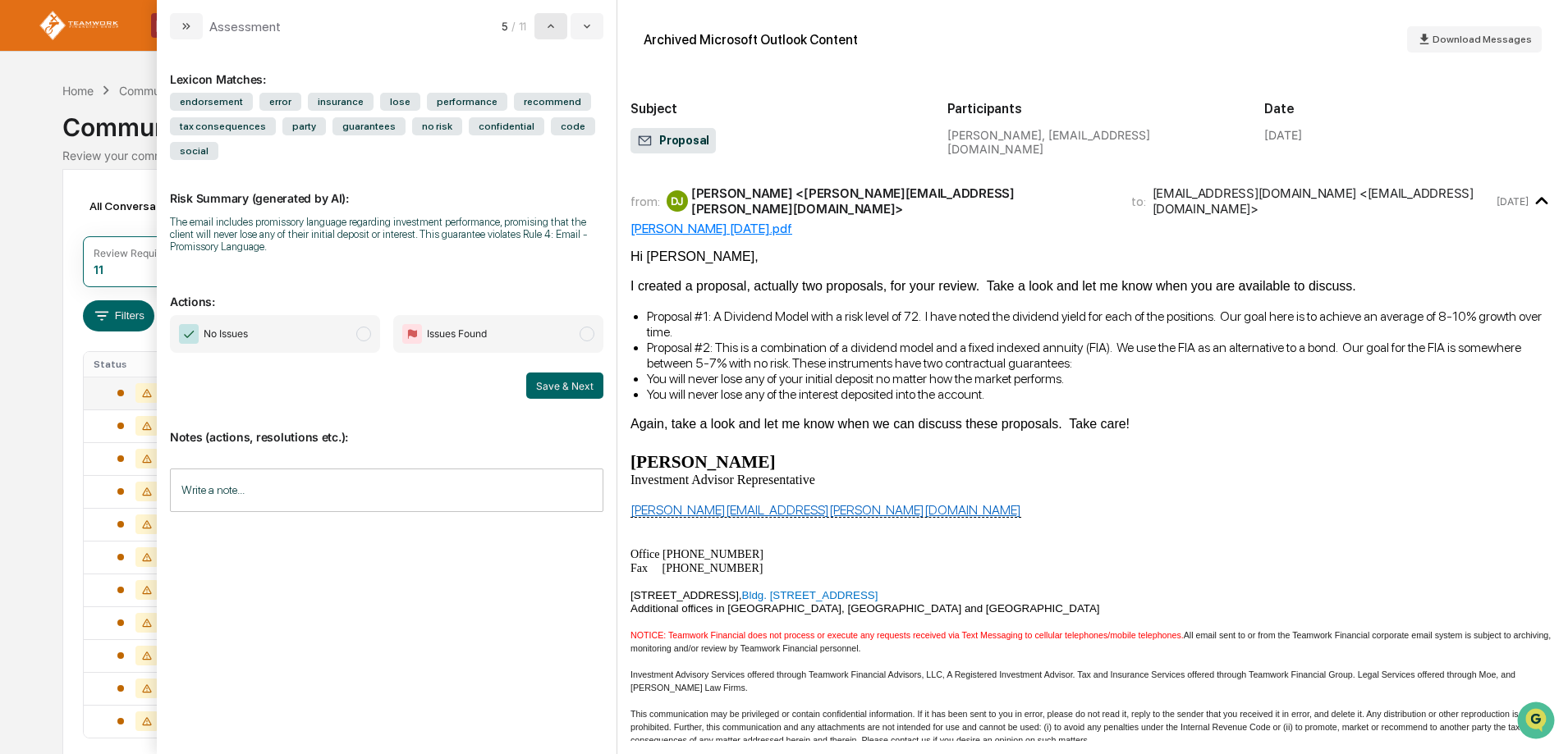
click at [548, 28] on icon "modal" at bounding box center [550, 26] width 13 height 13
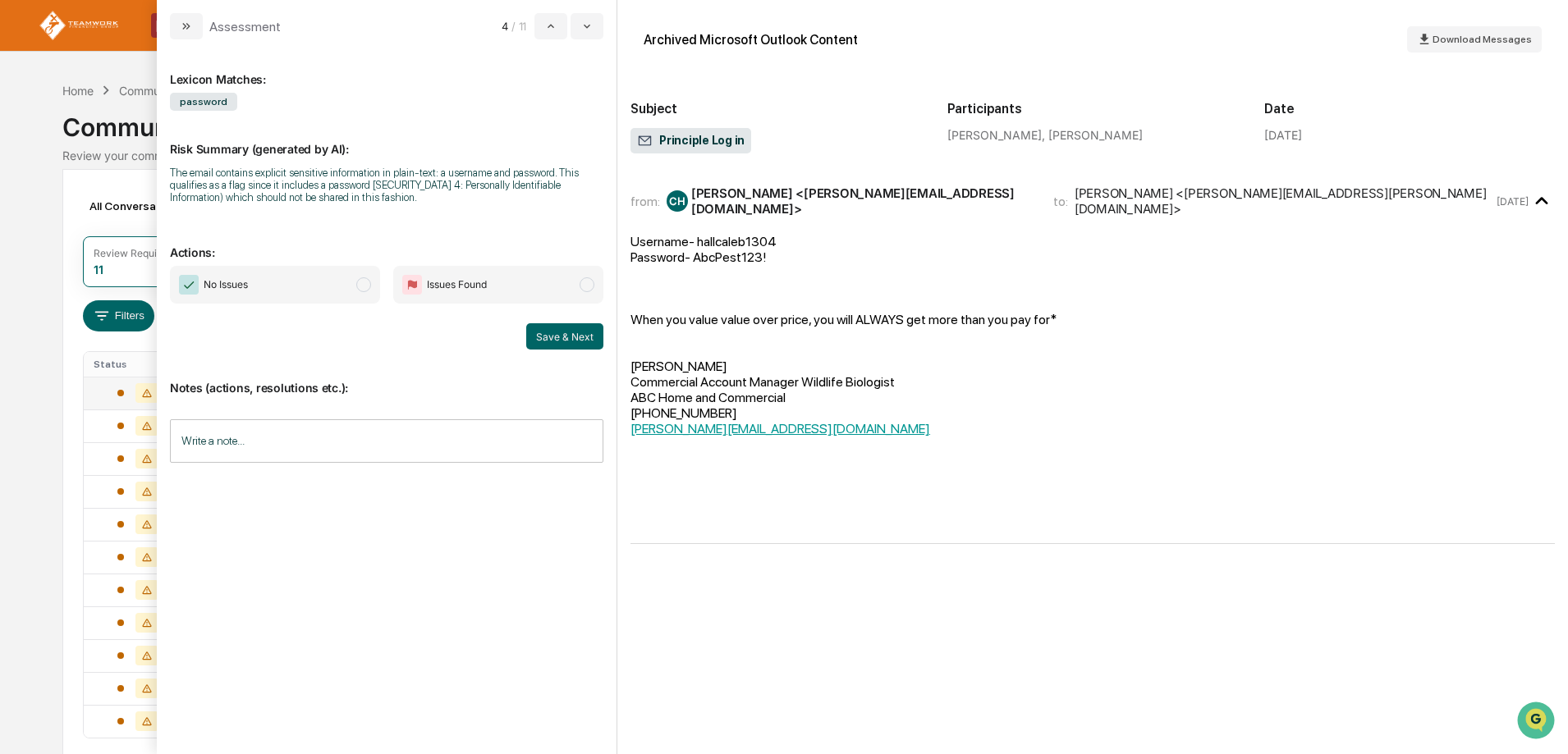
click at [587, 286] on span "modal" at bounding box center [587, 285] width 15 height 15
click at [347, 432] on input "Write a note..." at bounding box center [387, 441] width 434 height 44
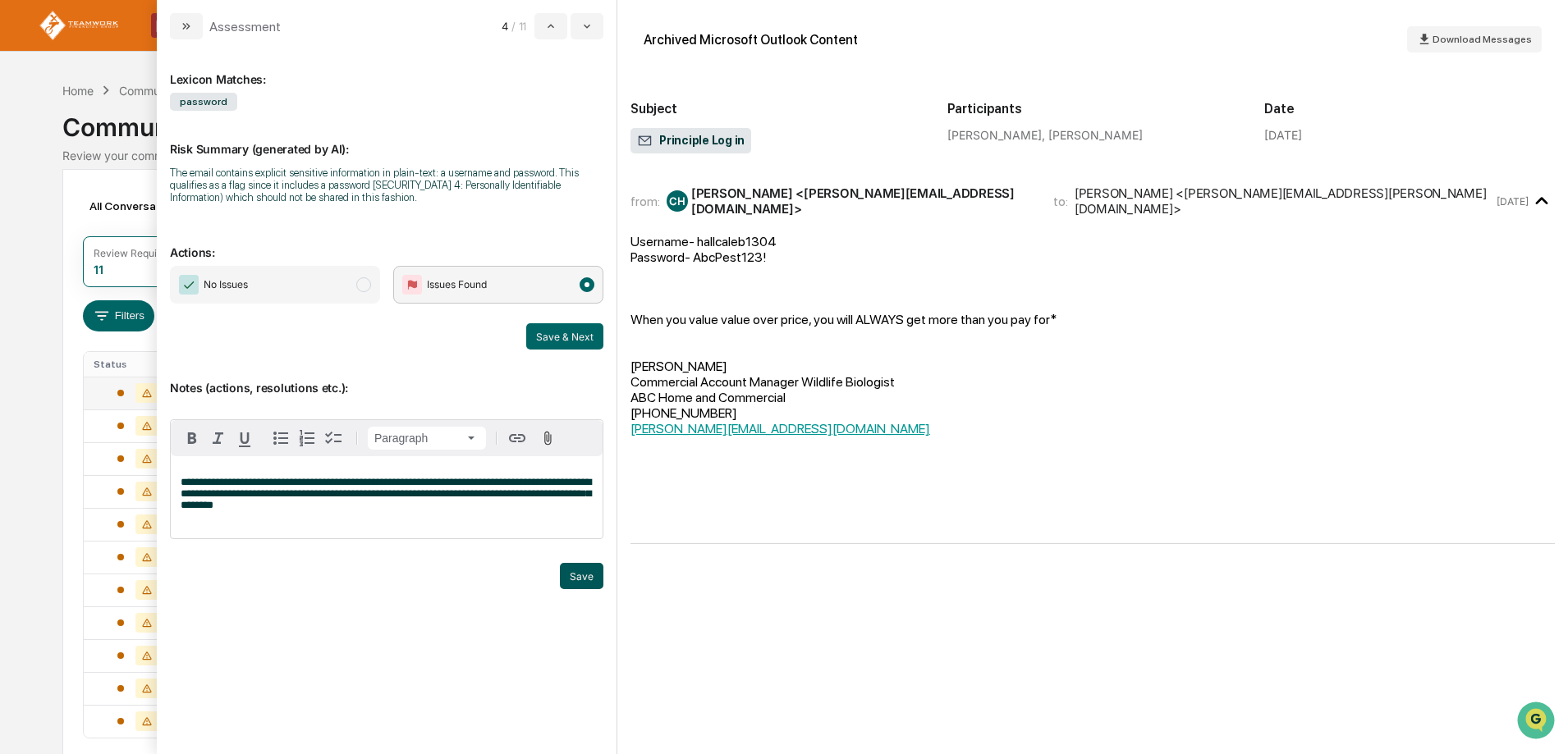
click at [570, 571] on button "Save" at bounding box center [581, 576] width 44 height 27
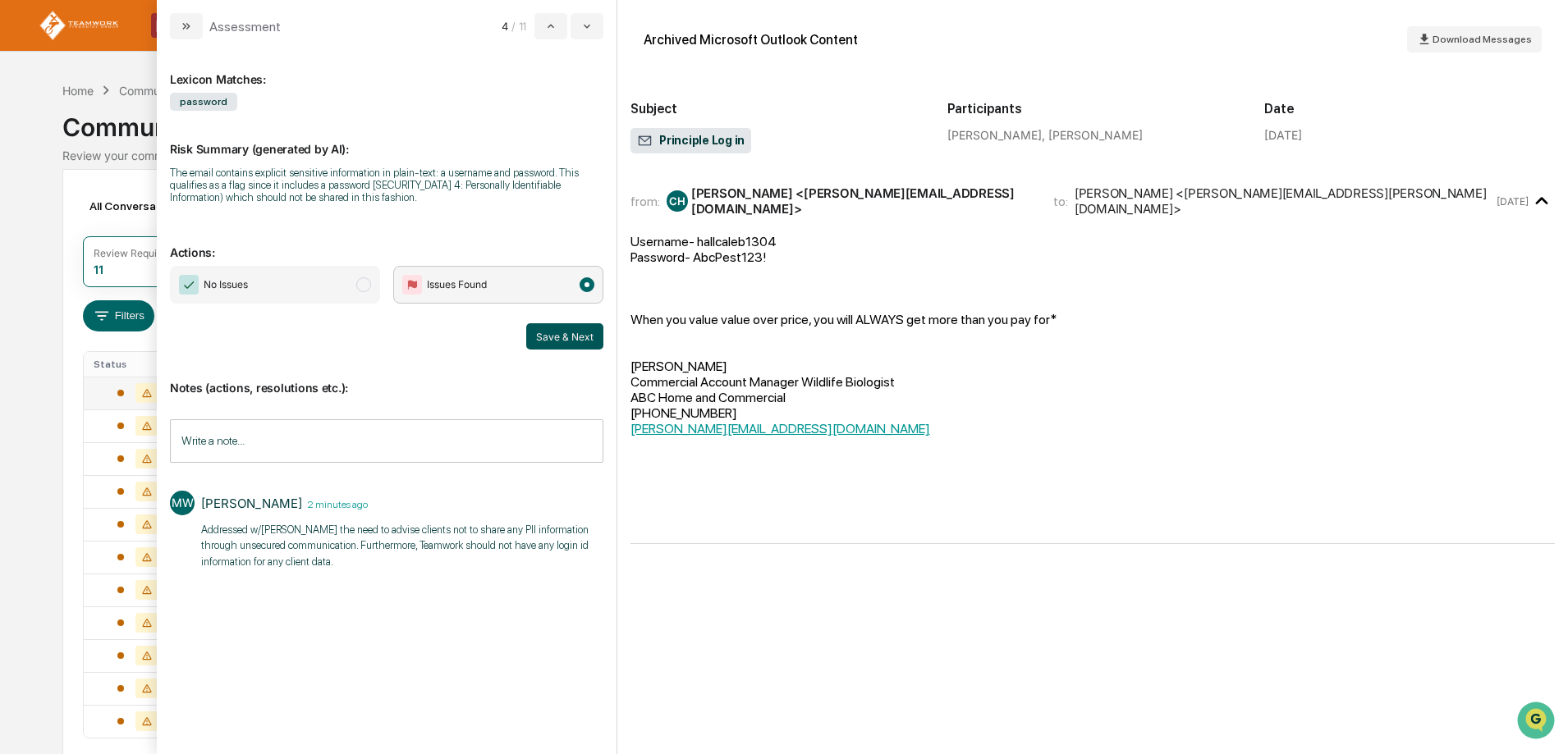
click at [556, 340] on button "Save & Next" at bounding box center [565, 336] width 77 height 27
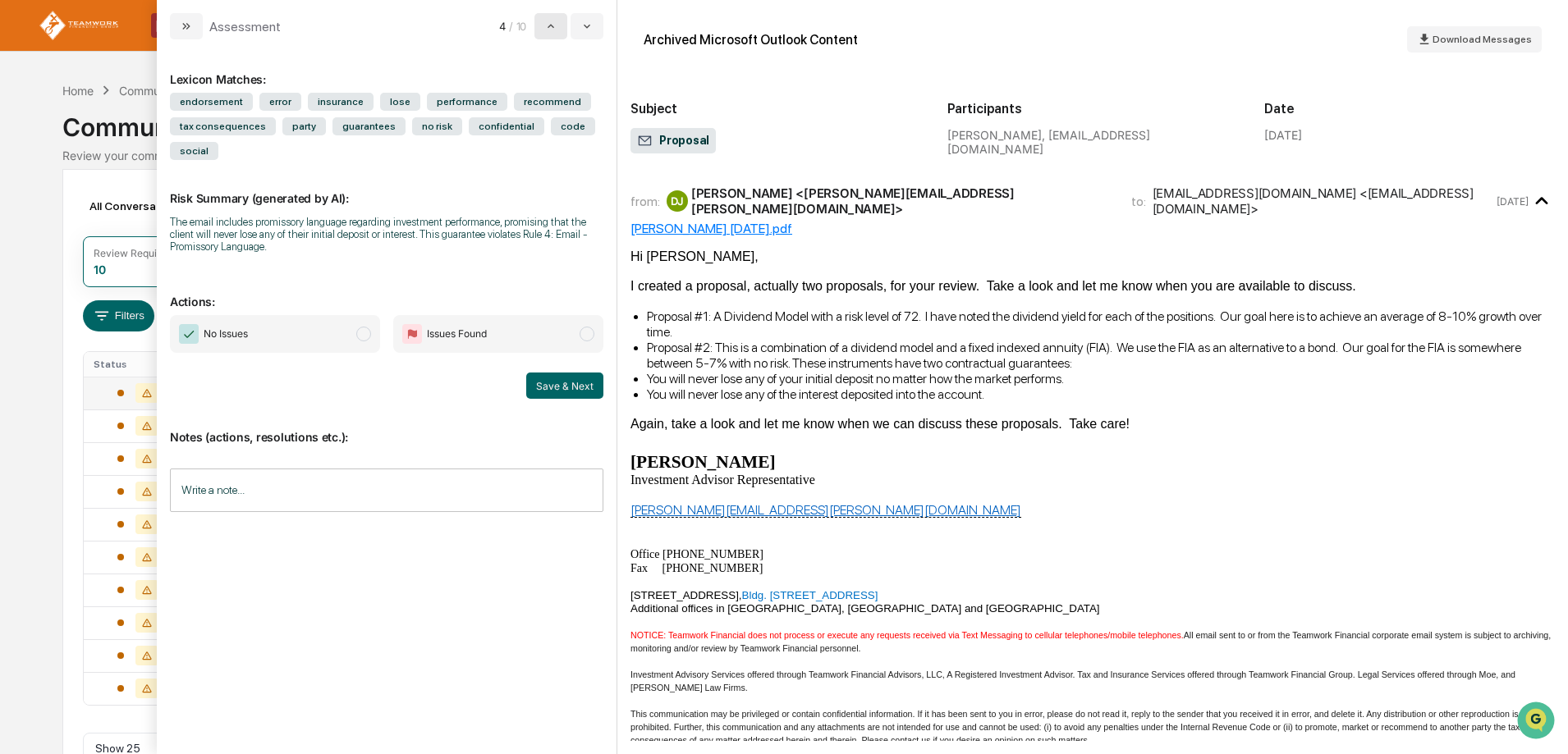
click at [554, 31] on icon "modal" at bounding box center [550, 26] width 13 height 13
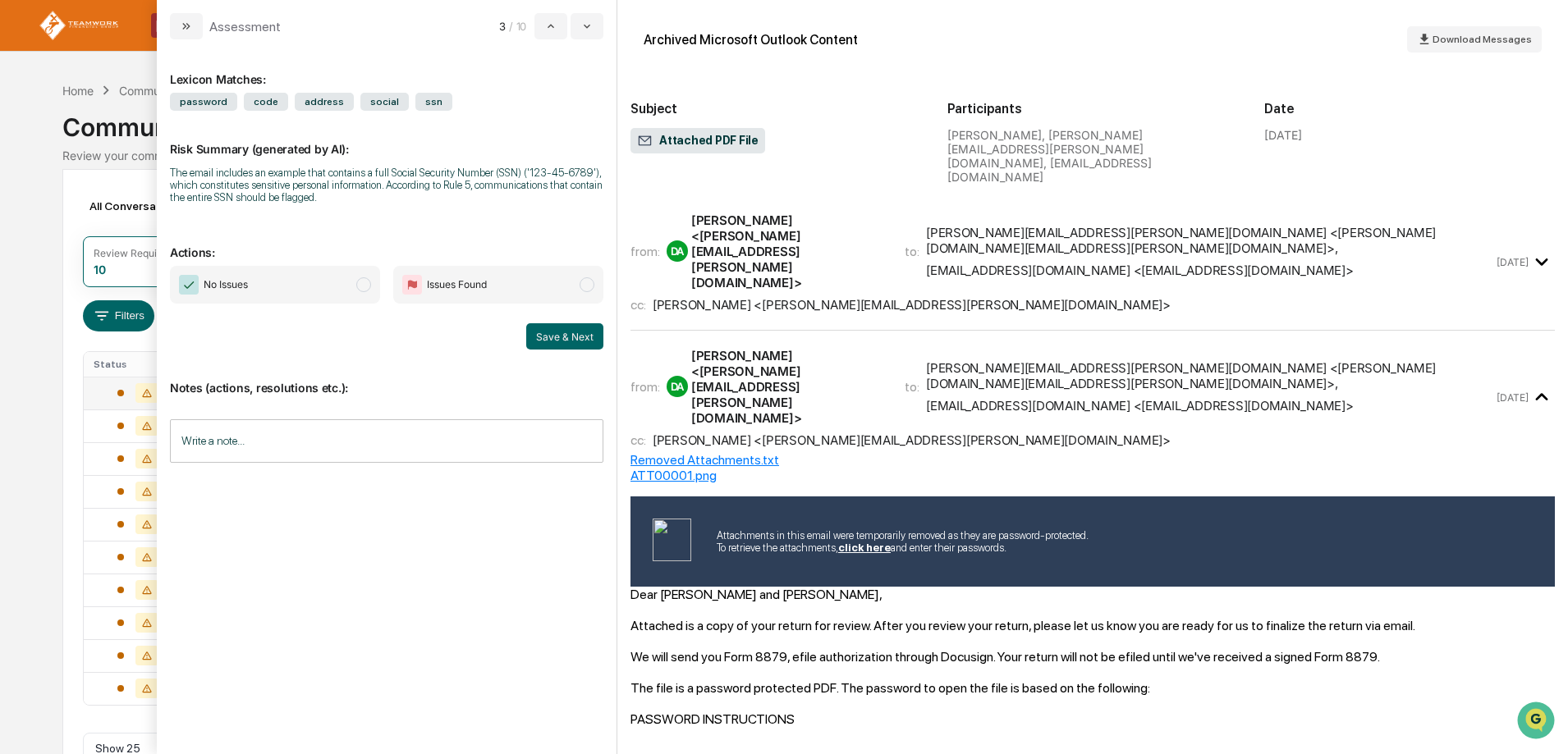
click at [365, 288] on span "modal" at bounding box center [363, 285] width 15 height 15
click at [544, 334] on button "Save & Next" at bounding box center [565, 336] width 77 height 27
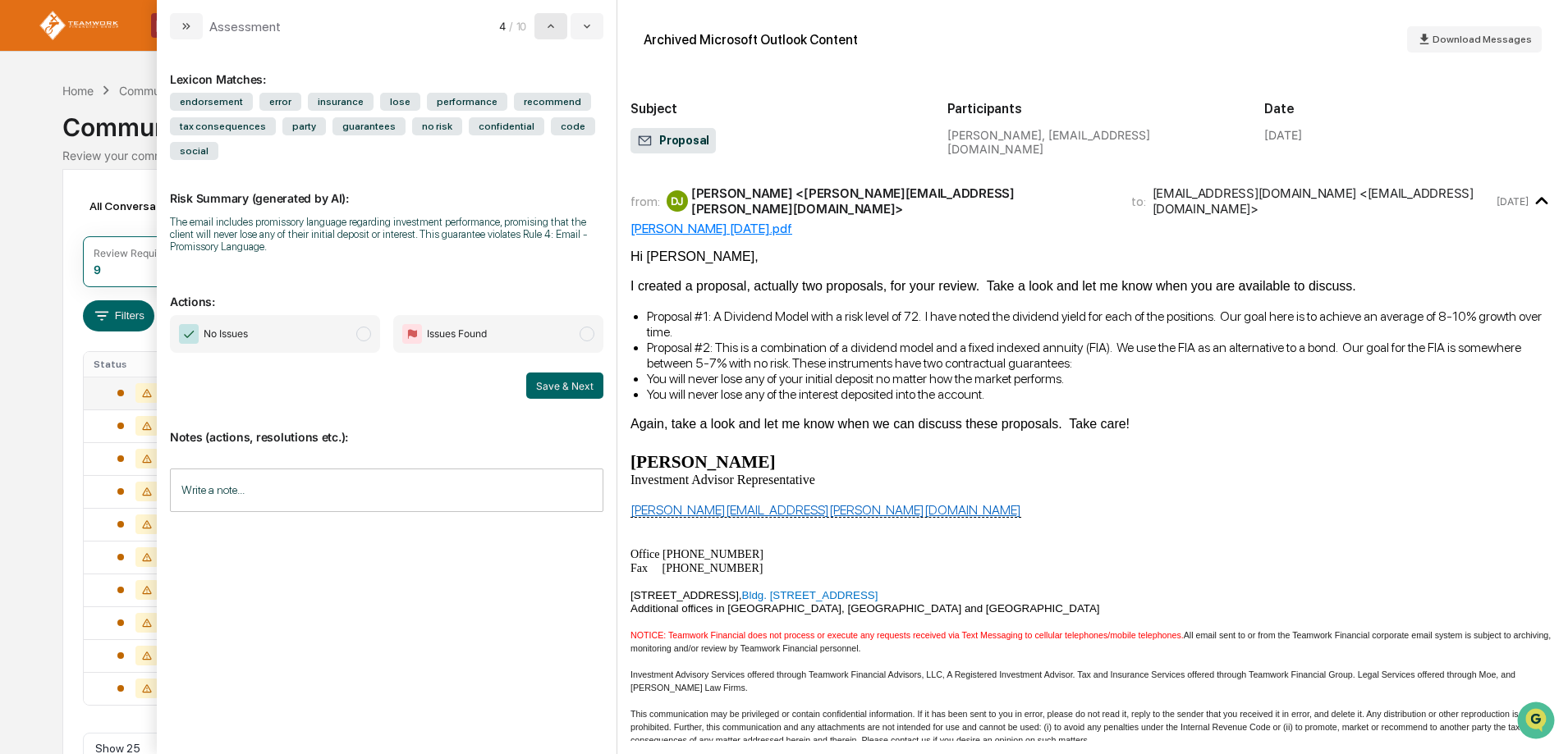
click at [548, 24] on icon "modal" at bounding box center [550, 26] width 13 height 13
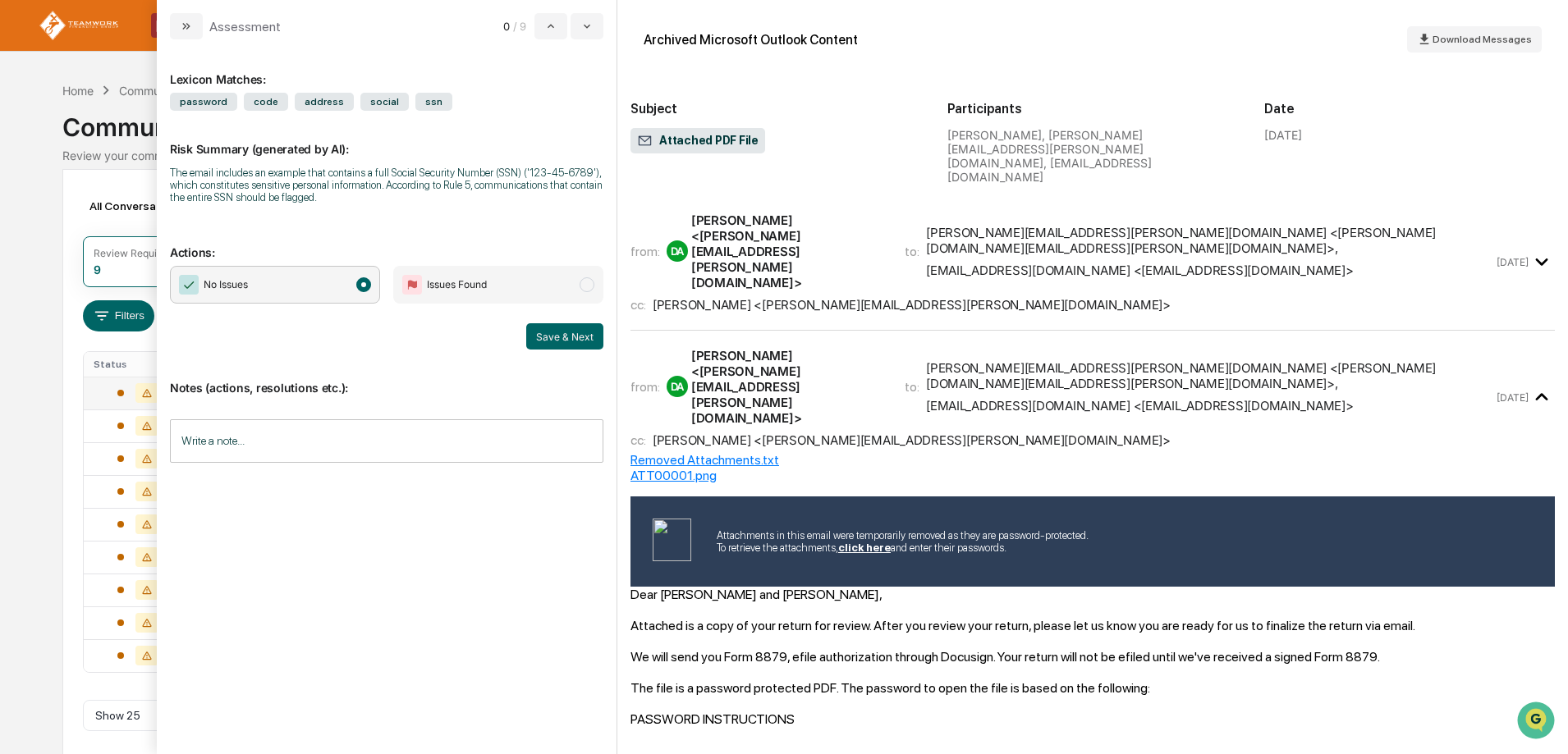
click at [362, 285] on span "modal" at bounding box center [363, 285] width 15 height 15
click at [565, 333] on button "Save & Next" at bounding box center [565, 336] width 77 height 27
click at [584, 17] on button "modal" at bounding box center [587, 26] width 33 height 27
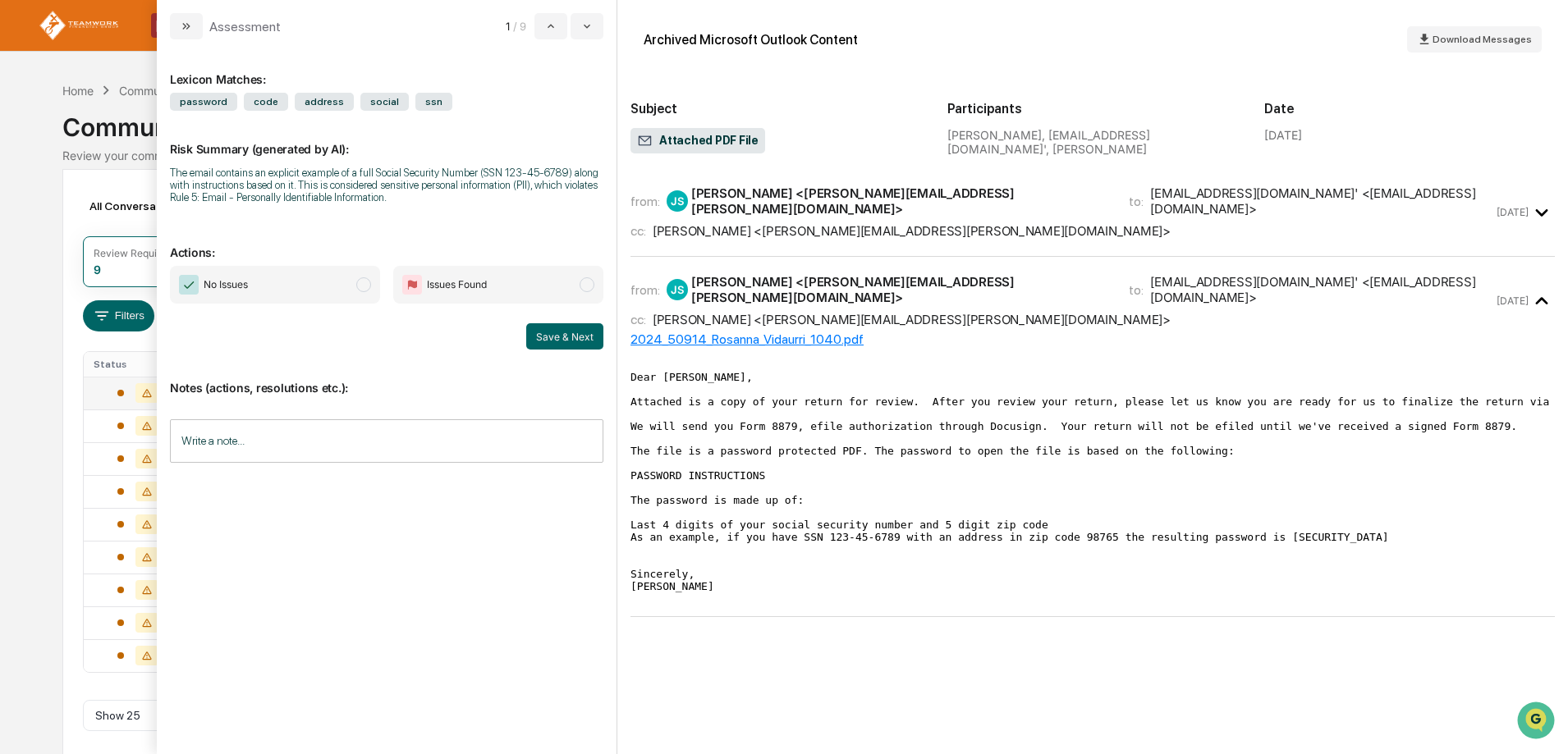
click at [365, 285] on span "modal" at bounding box center [363, 285] width 15 height 15
click at [567, 337] on button "Save & Next" at bounding box center [565, 336] width 77 height 27
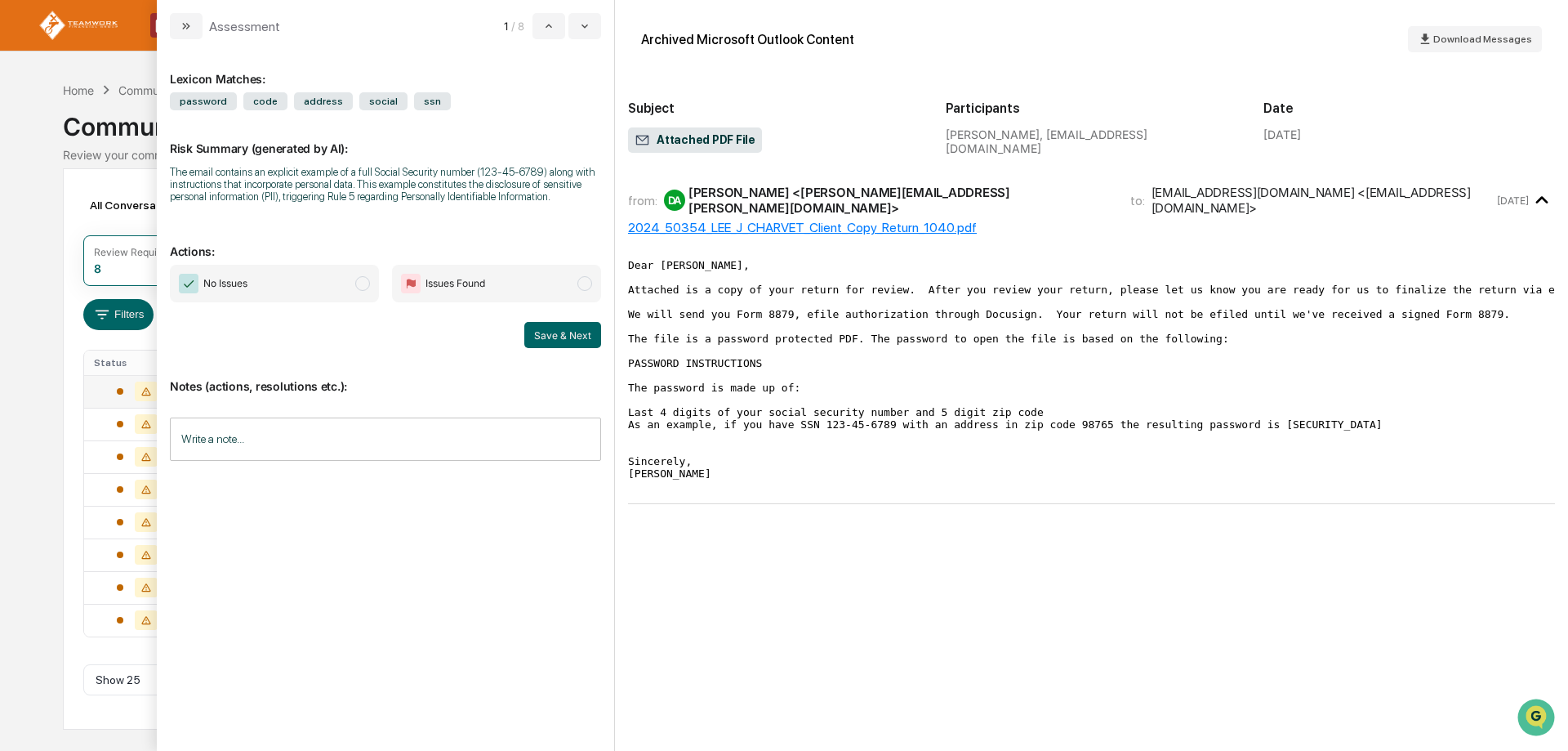
click at [369, 283] on span "modal" at bounding box center [362, 283] width 15 height 15
click at [556, 345] on button "Save & Next" at bounding box center [563, 335] width 77 height 27
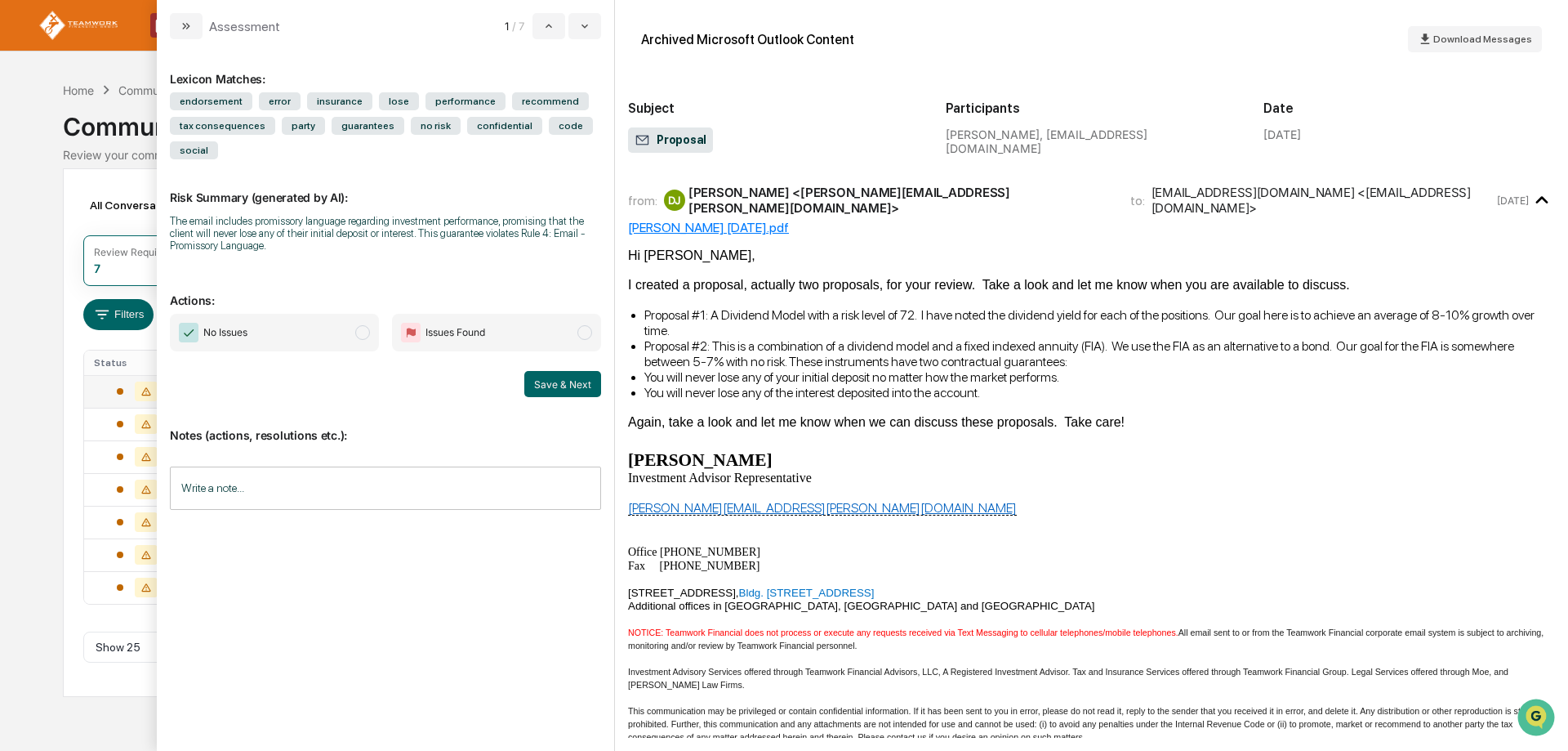
click at [601, 27] on div "Assessment 1 / 7" at bounding box center [385, 20] width 457 height 39
click at [588, 27] on icon "modal" at bounding box center [585, 26] width 13 height 13
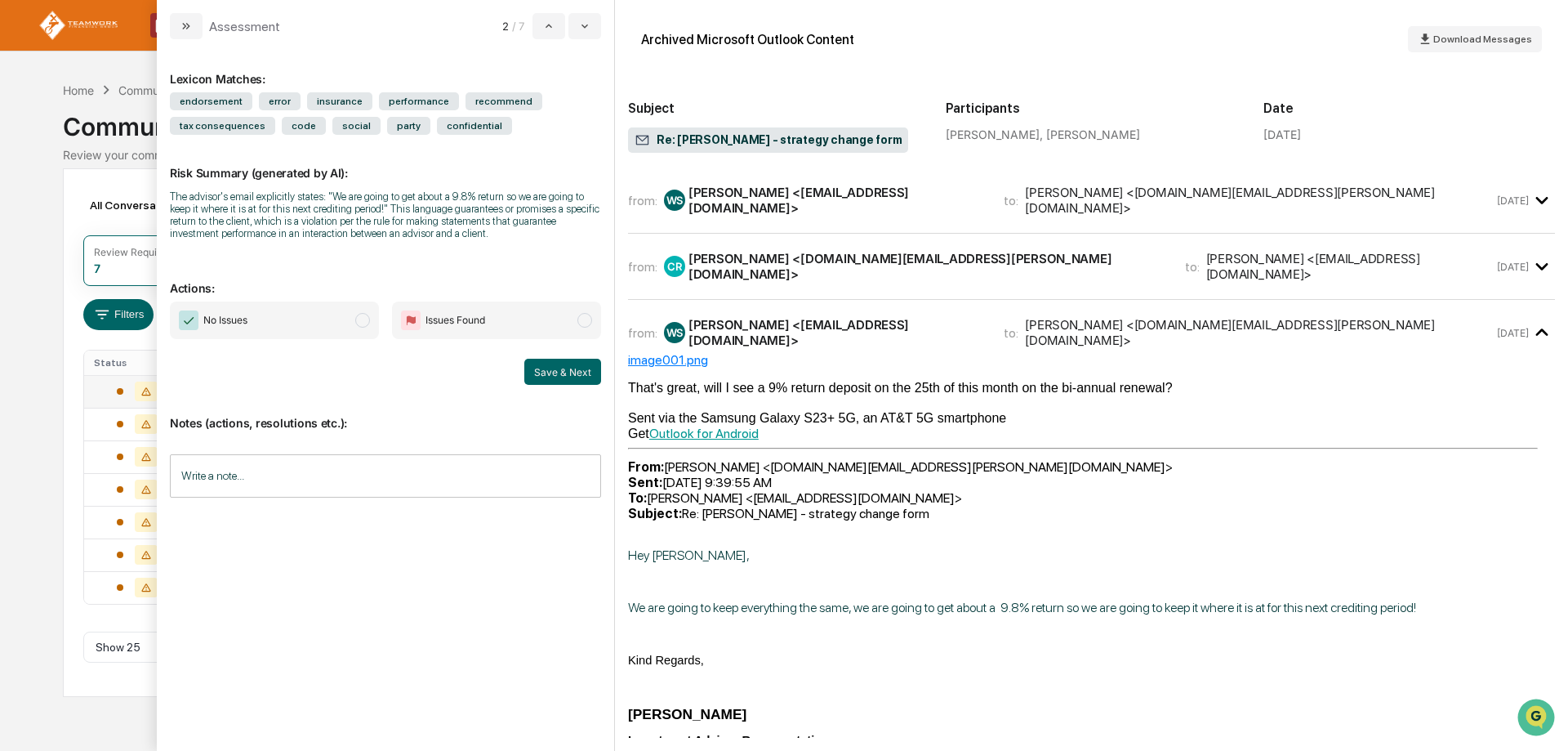
click at [40, 189] on div "Calendar Manage Tasks Reviews Approval Management Company People, Data, Setting…" at bounding box center [784, 375] width 1568 height 751
